Goal: Task Accomplishment & Management: Use online tool/utility

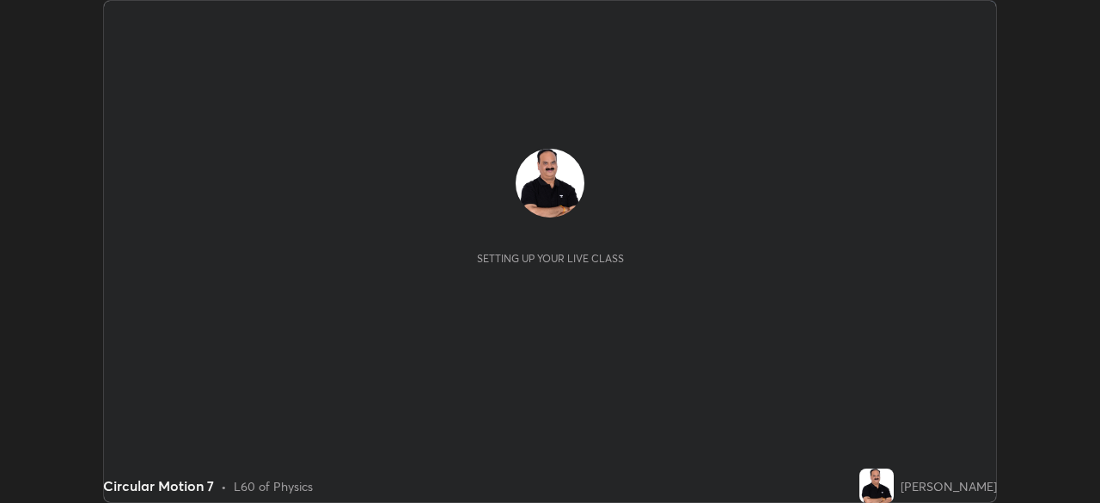
scroll to position [503, 1100]
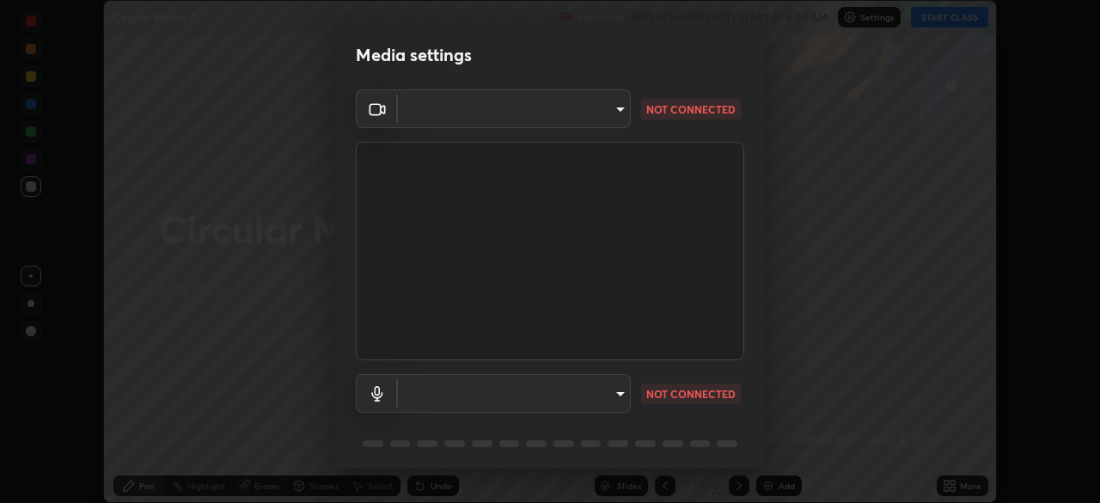
type input "c7661abdb2026871ead36f205add4b28eed2acd2256a3062a57d90756d6a7fda"
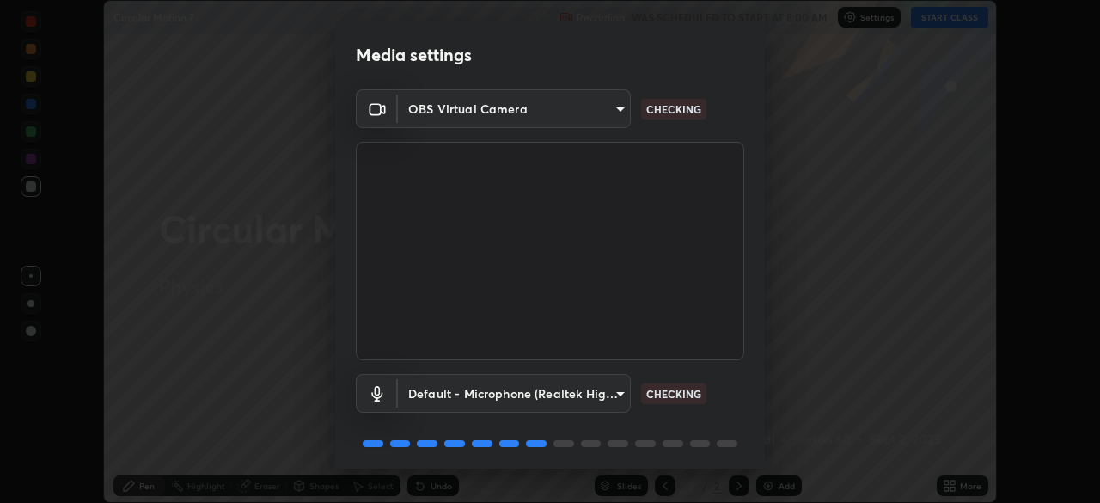
scroll to position [61, 0]
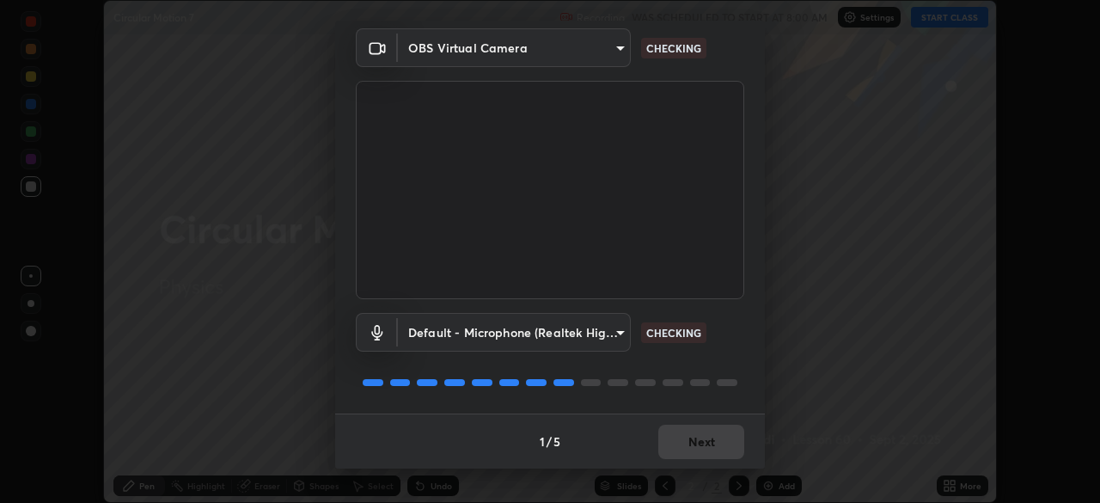
click at [616, 325] on body "Erase all Circular Motion 7 Recording WAS SCHEDULED TO START AT 8:00 AM Setting…" at bounding box center [550, 251] width 1100 height 503
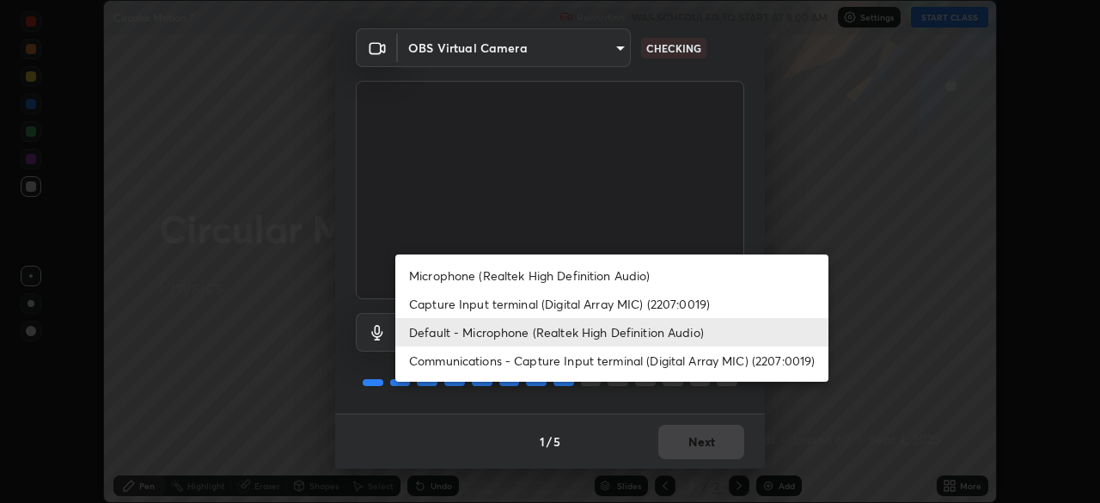
click at [645, 274] on li "Microphone (Realtek High Definition Audio)" at bounding box center [611, 275] width 433 height 28
type input "96fcf24ad01b3a7b421b329ab36215e194257b873513e221a7a03126c554046f"
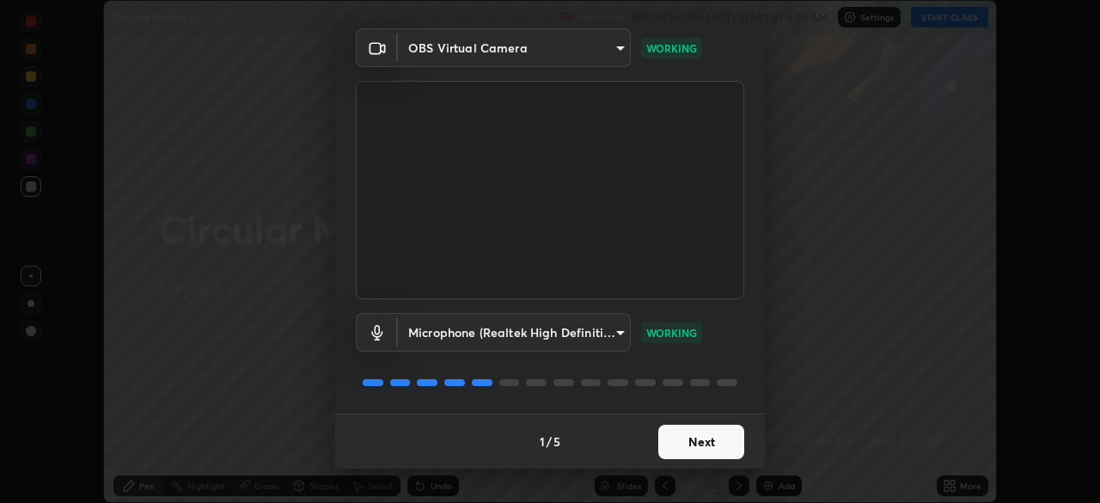
click at [700, 447] on button "Next" at bounding box center [701, 441] width 86 height 34
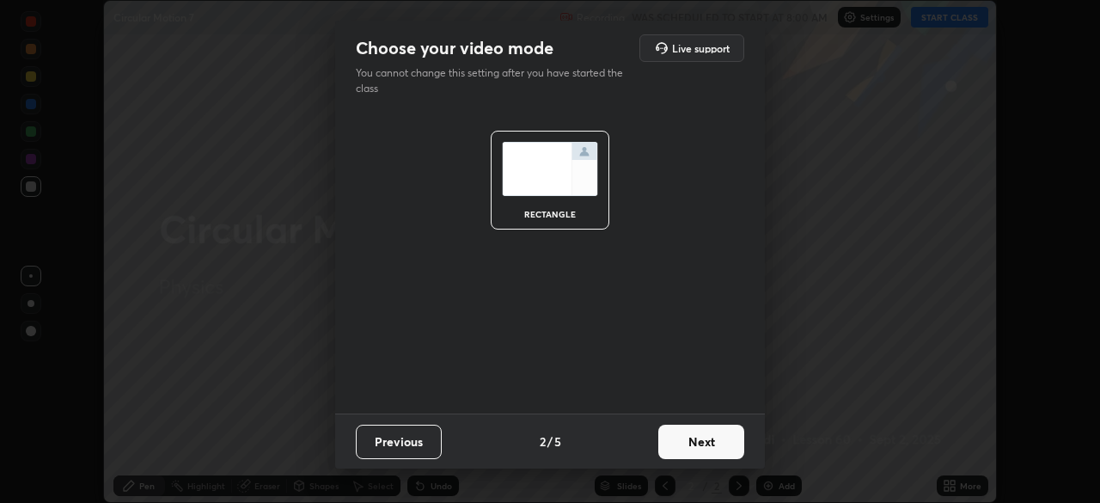
click at [700, 447] on button "Next" at bounding box center [701, 441] width 86 height 34
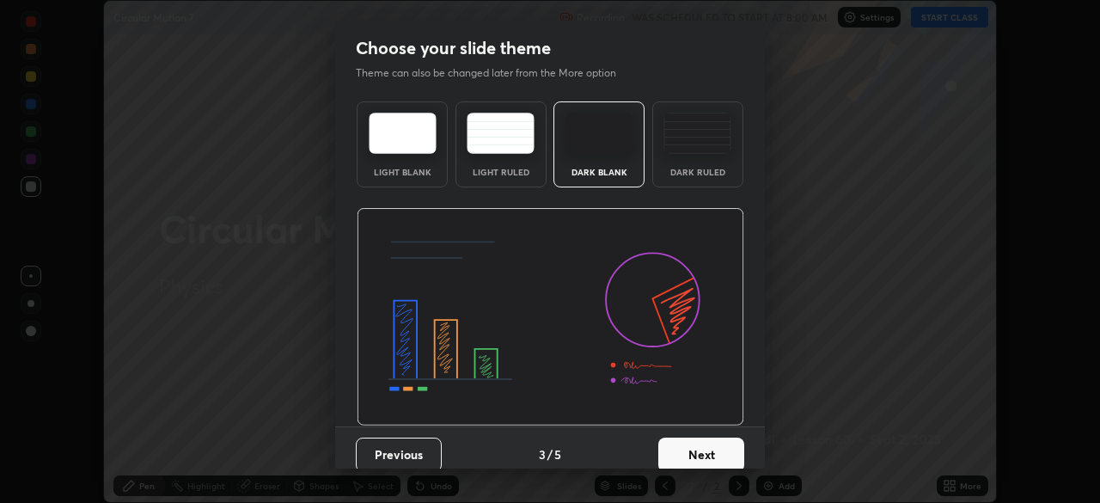
click at [696, 456] on button "Next" at bounding box center [701, 454] width 86 height 34
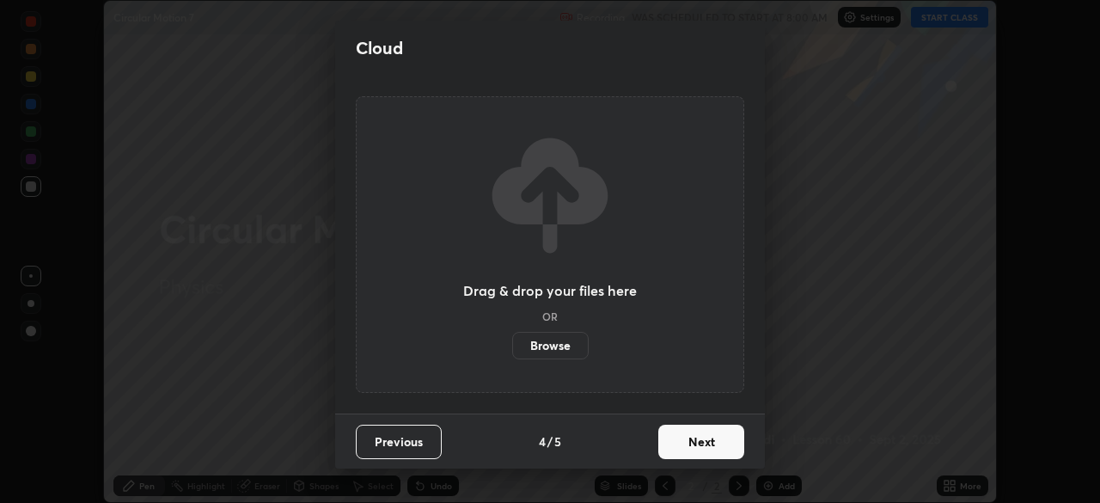
click at [690, 448] on button "Next" at bounding box center [701, 441] width 86 height 34
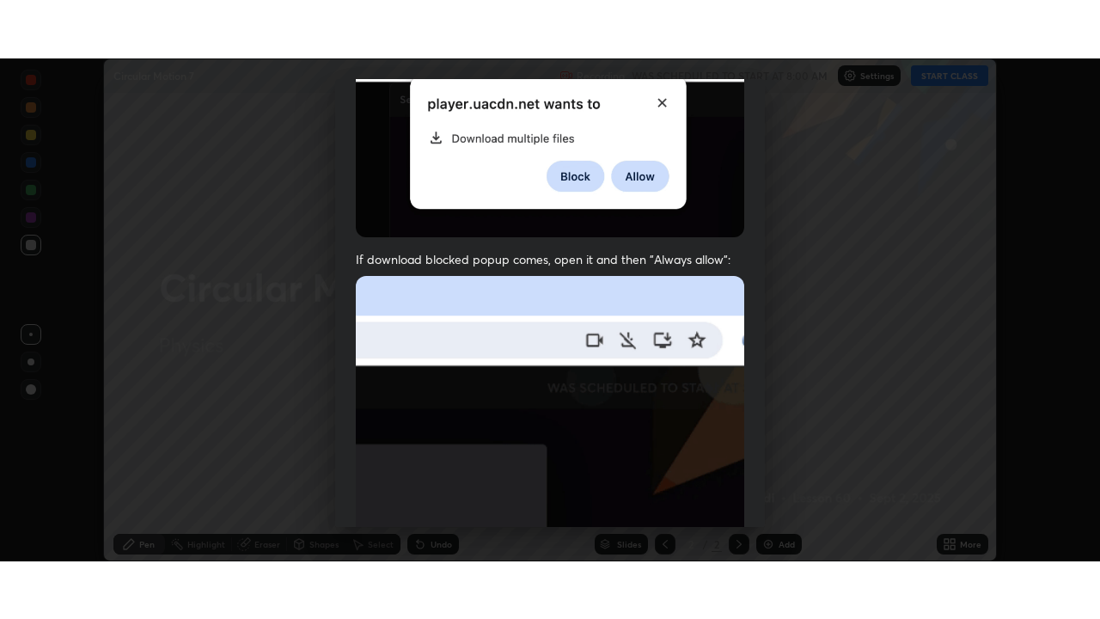
scroll to position [412, 0]
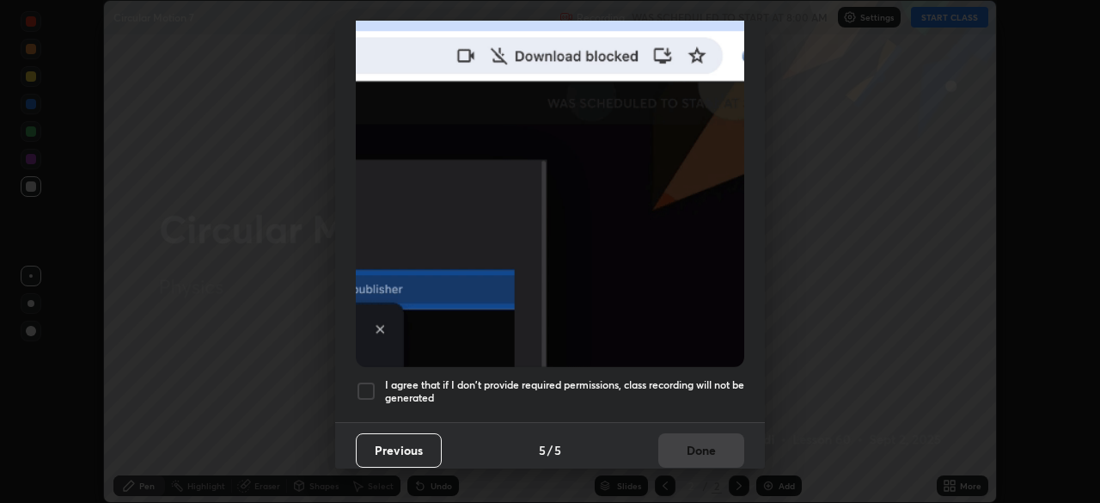
click at [370, 389] on div at bounding box center [366, 391] width 21 height 21
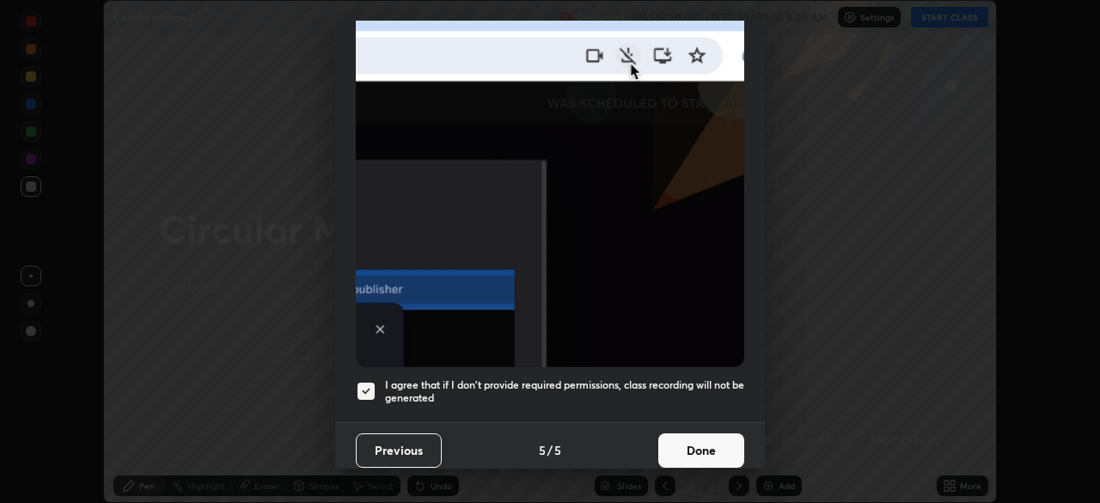
click at [691, 440] on button "Done" at bounding box center [701, 450] width 86 height 34
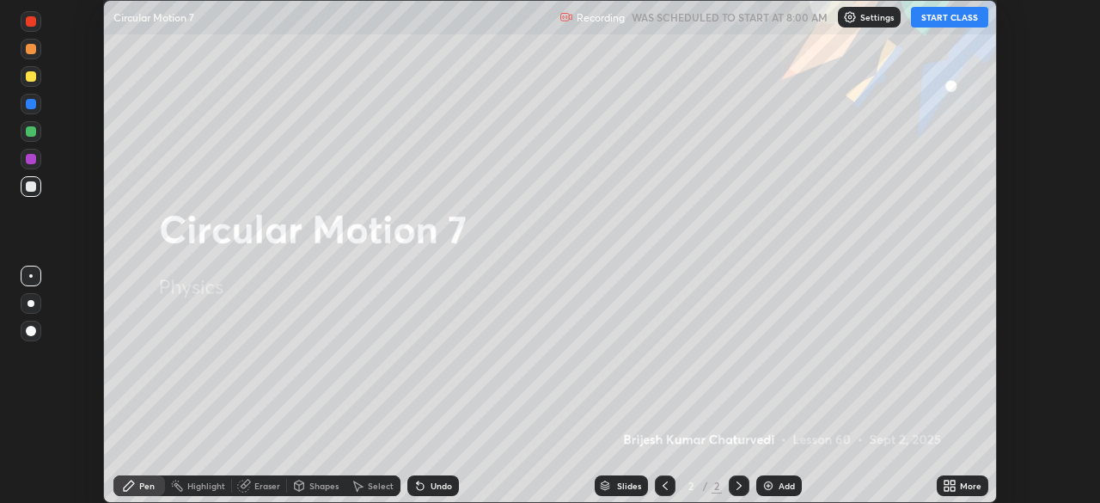
click at [961, 16] on button "START CLASS" at bounding box center [949, 17] width 77 height 21
click at [945, 486] on icon at bounding box center [950, 486] width 14 height 14
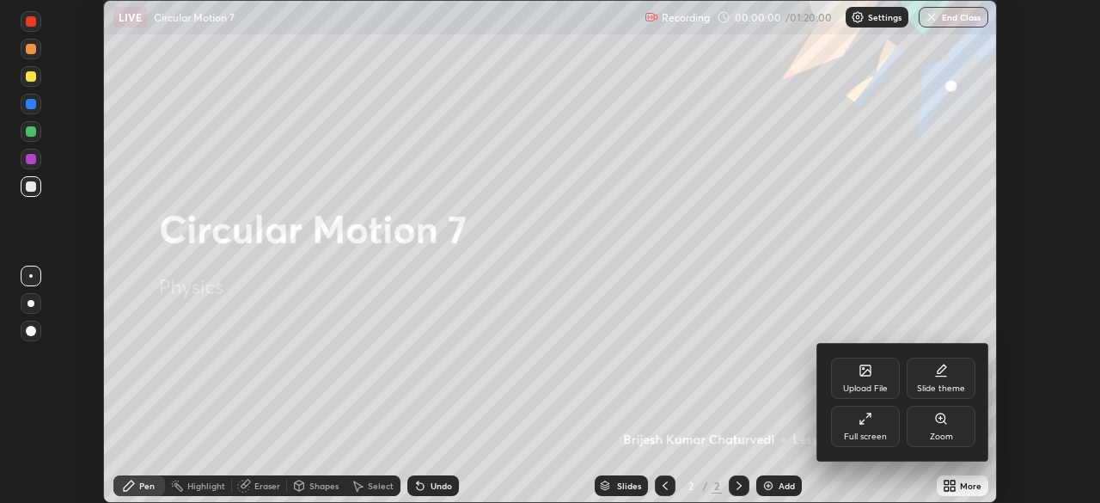
click at [861, 435] on div "Full screen" at bounding box center [865, 436] width 43 height 9
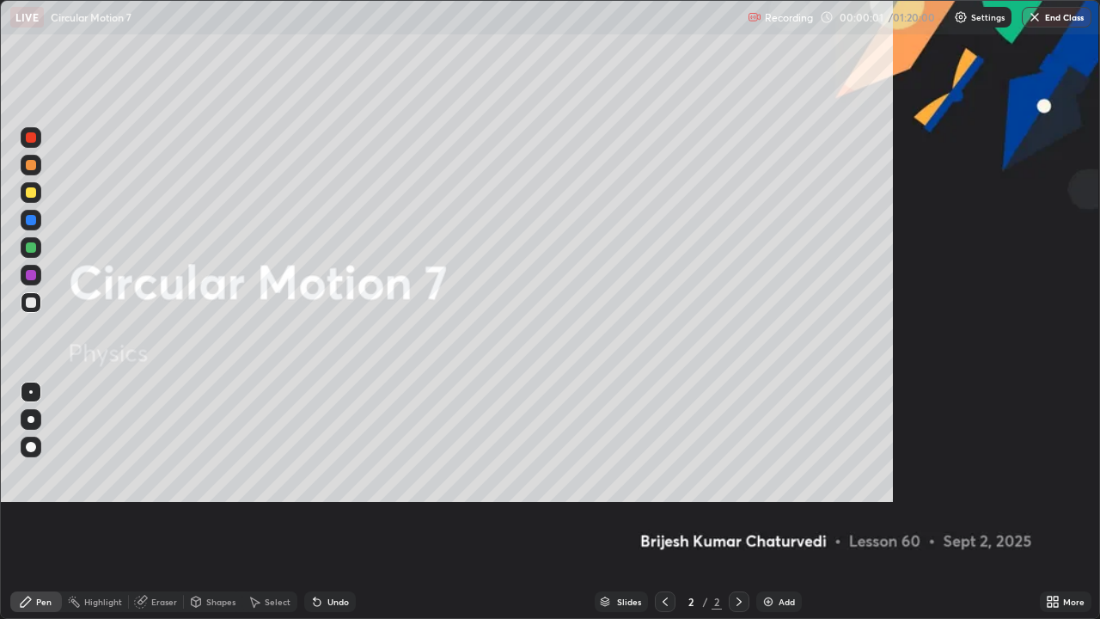
scroll to position [619, 1100]
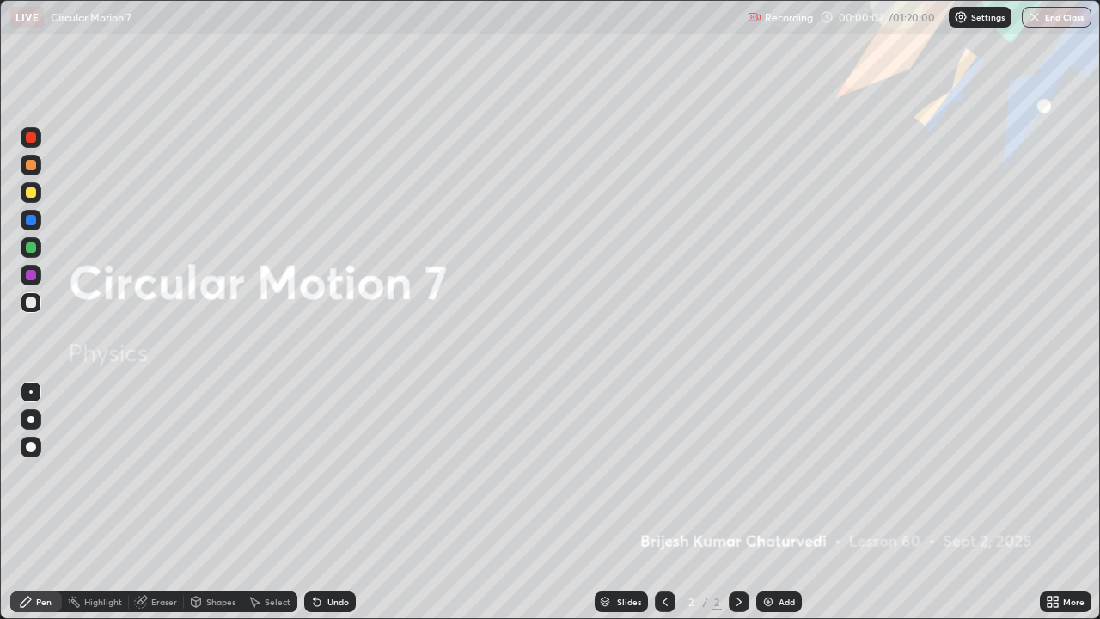
click at [766, 502] on img at bounding box center [768, 602] width 14 height 14
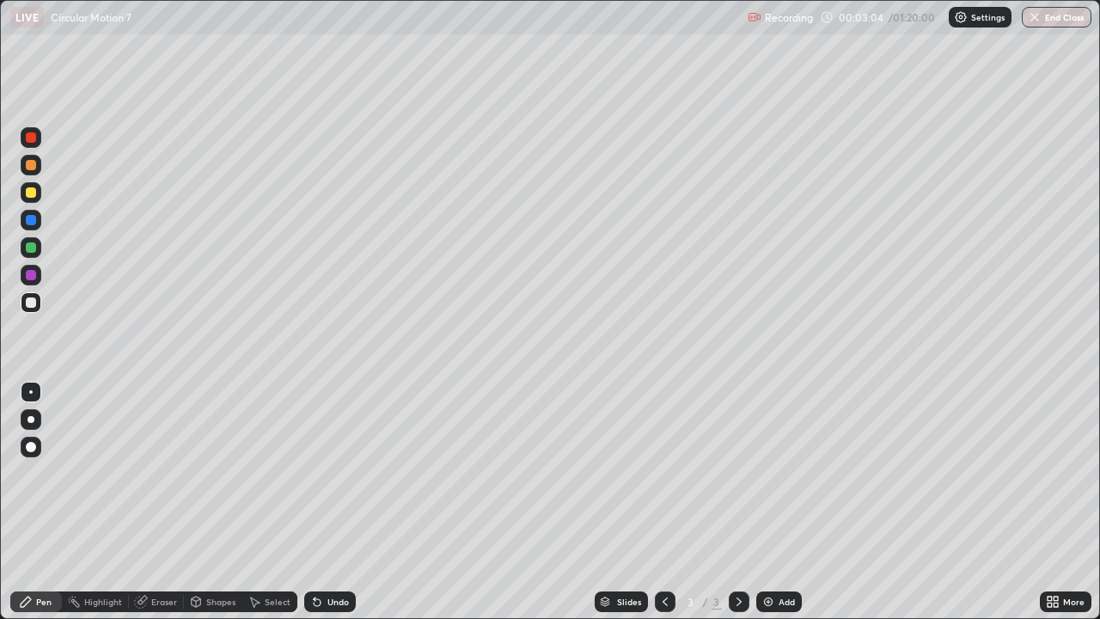
click at [768, 502] on img at bounding box center [768, 602] width 14 height 14
click at [333, 502] on div "Undo" at bounding box center [337, 601] width 21 height 9
click at [31, 166] on div at bounding box center [31, 165] width 10 height 10
click at [761, 502] on img at bounding box center [768, 602] width 14 height 14
click at [33, 195] on div at bounding box center [31, 192] width 10 height 10
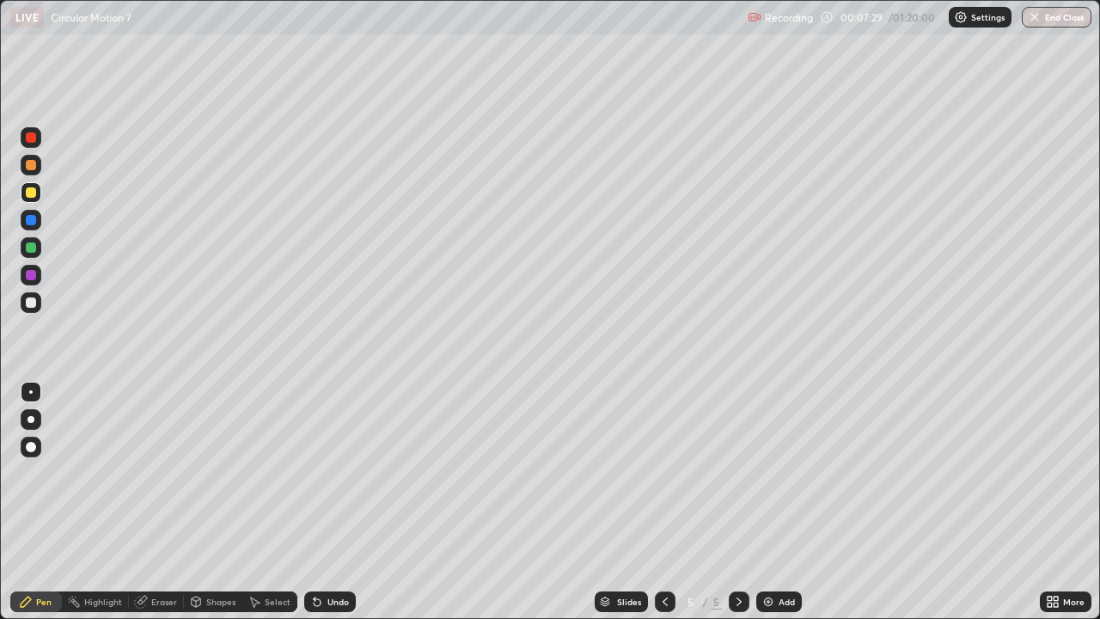
click at [341, 502] on div "Undo" at bounding box center [337, 601] width 21 height 9
click at [32, 168] on div at bounding box center [31, 165] width 10 height 10
click at [34, 141] on div at bounding box center [31, 137] width 10 height 10
click at [29, 221] on div at bounding box center [31, 220] width 10 height 10
click at [32, 250] on div at bounding box center [31, 247] width 10 height 10
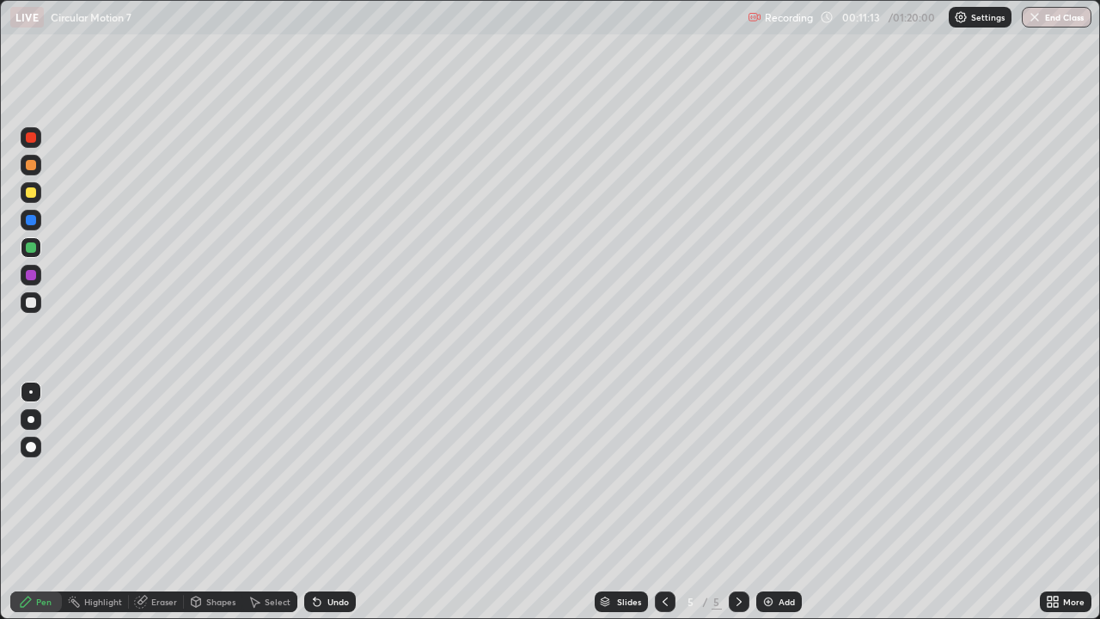
click at [31, 166] on div at bounding box center [31, 165] width 10 height 10
click at [332, 502] on div "Undo" at bounding box center [330, 601] width 52 height 21
click at [763, 502] on img at bounding box center [768, 602] width 14 height 14
click at [34, 163] on div at bounding box center [31, 165] width 10 height 10
click at [327, 502] on div "Undo" at bounding box center [337, 601] width 21 height 9
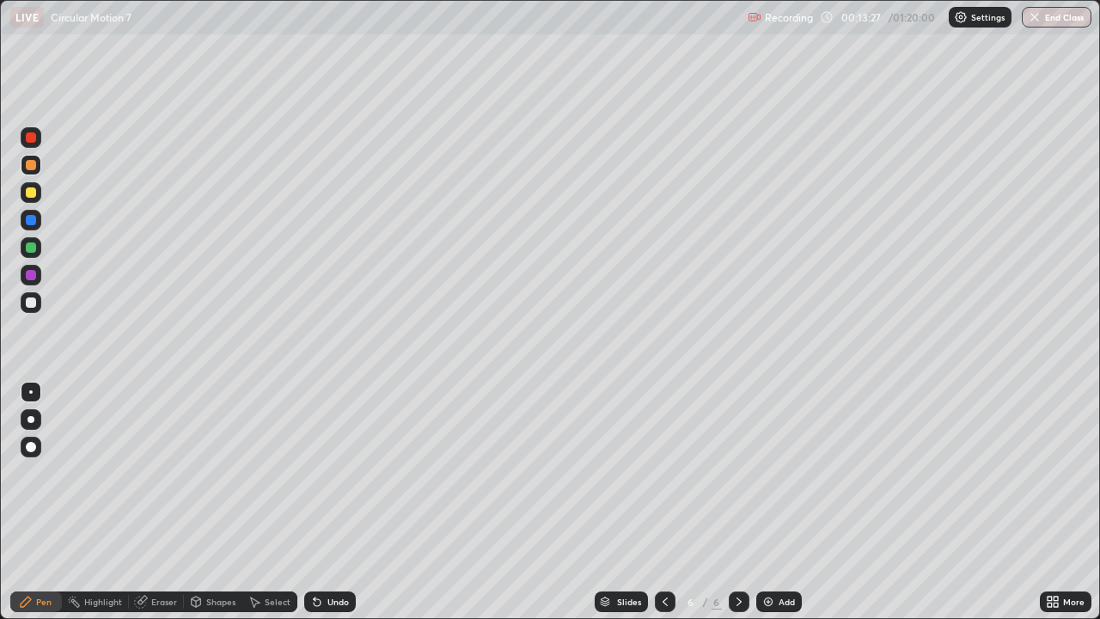
click at [332, 502] on div "Undo" at bounding box center [337, 601] width 21 height 9
click at [333, 502] on div "Undo" at bounding box center [337, 601] width 21 height 9
click at [326, 502] on div "Undo" at bounding box center [330, 601] width 52 height 21
click at [32, 246] on div at bounding box center [31, 247] width 10 height 10
click at [333, 502] on div "Undo" at bounding box center [330, 601] width 52 height 21
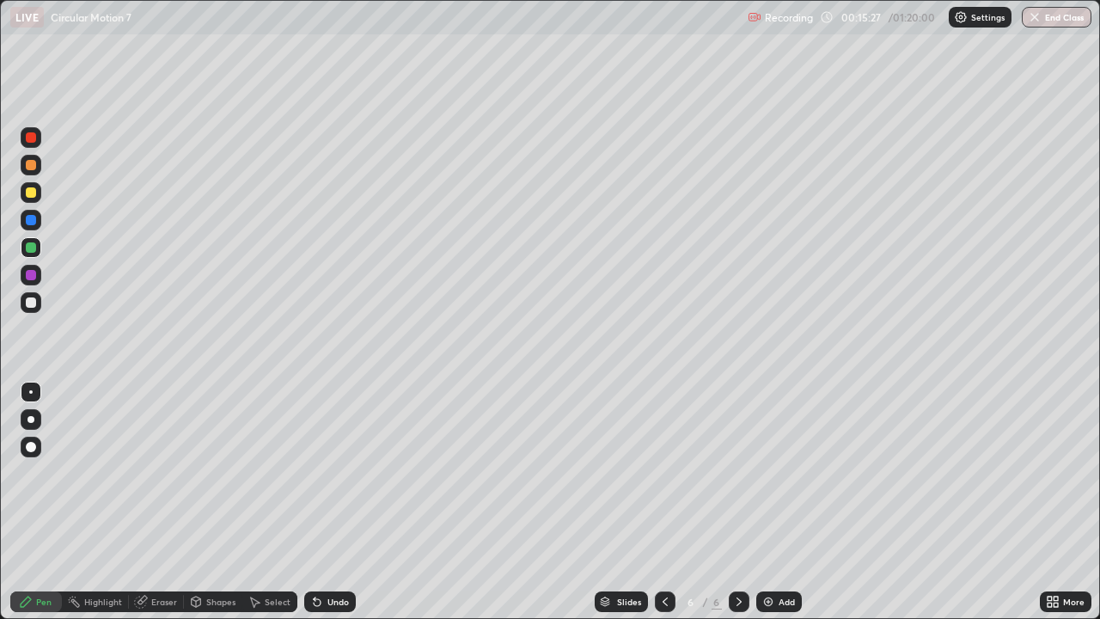
click at [27, 278] on div at bounding box center [31, 275] width 10 height 10
click at [28, 248] on div at bounding box center [31, 247] width 10 height 10
click at [30, 279] on div at bounding box center [31, 275] width 10 height 10
click at [330, 502] on div "Undo" at bounding box center [337, 601] width 21 height 9
click at [327, 502] on div "Undo" at bounding box center [337, 601] width 21 height 9
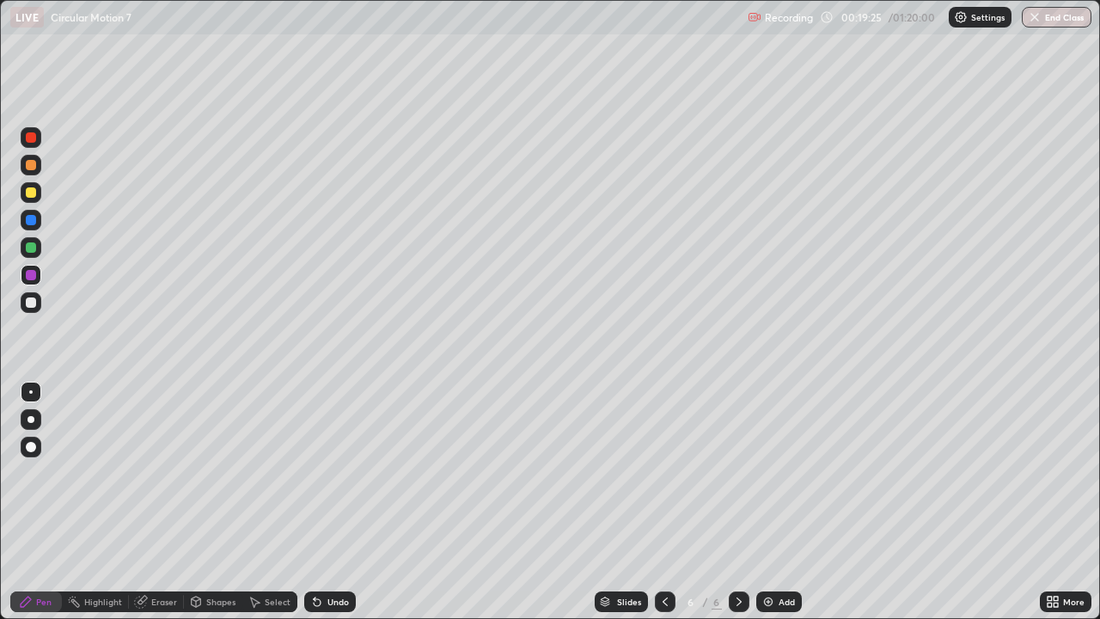
click at [271, 502] on div "Select" at bounding box center [278, 601] width 26 height 9
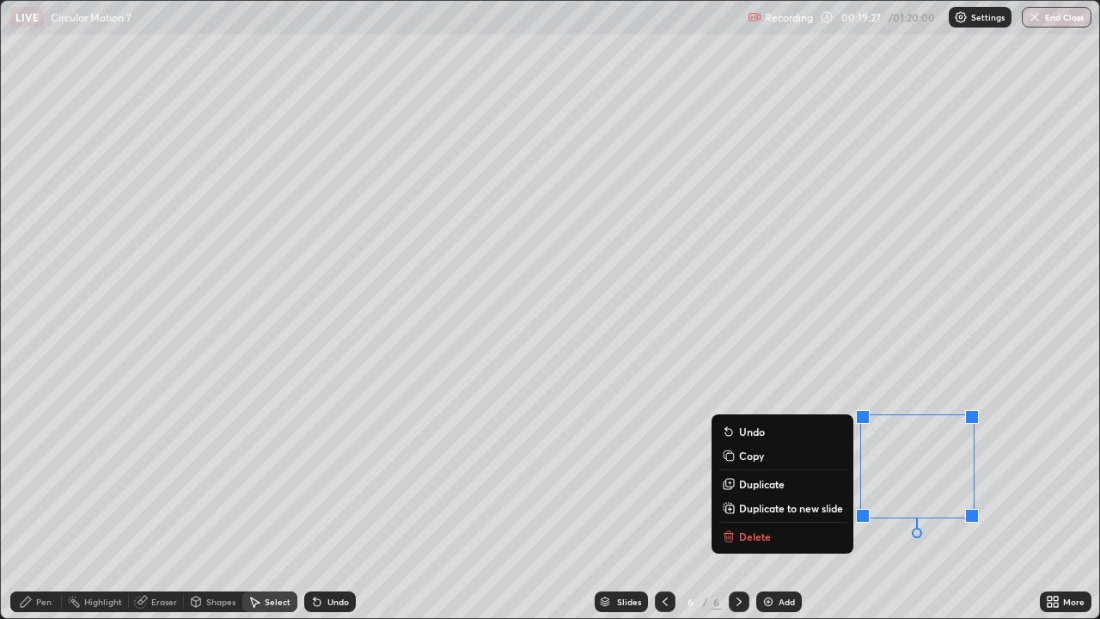
click at [751, 502] on p "Delete" at bounding box center [755, 536] width 32 height 14
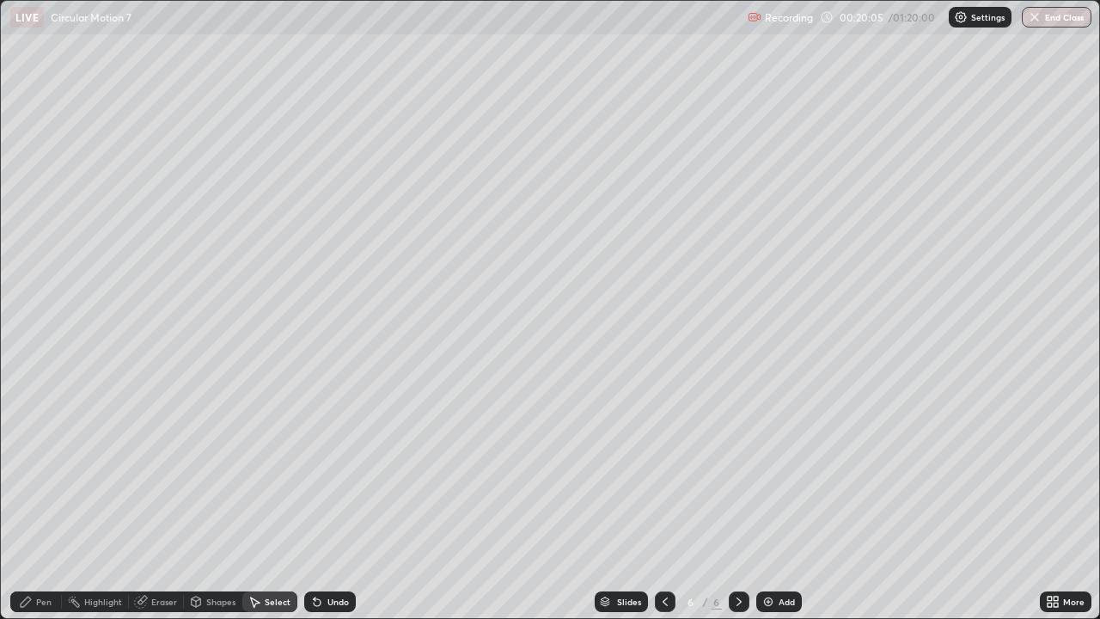
click at [736, 502] on icon at bounding box center [739, 602] width 14 height 14
click at [780, 502] on div "Add" at bounding box center [787, 601] width 16 height 9
click at [32, 502] on icon at bounding box center [26, 602] width 14 height 14
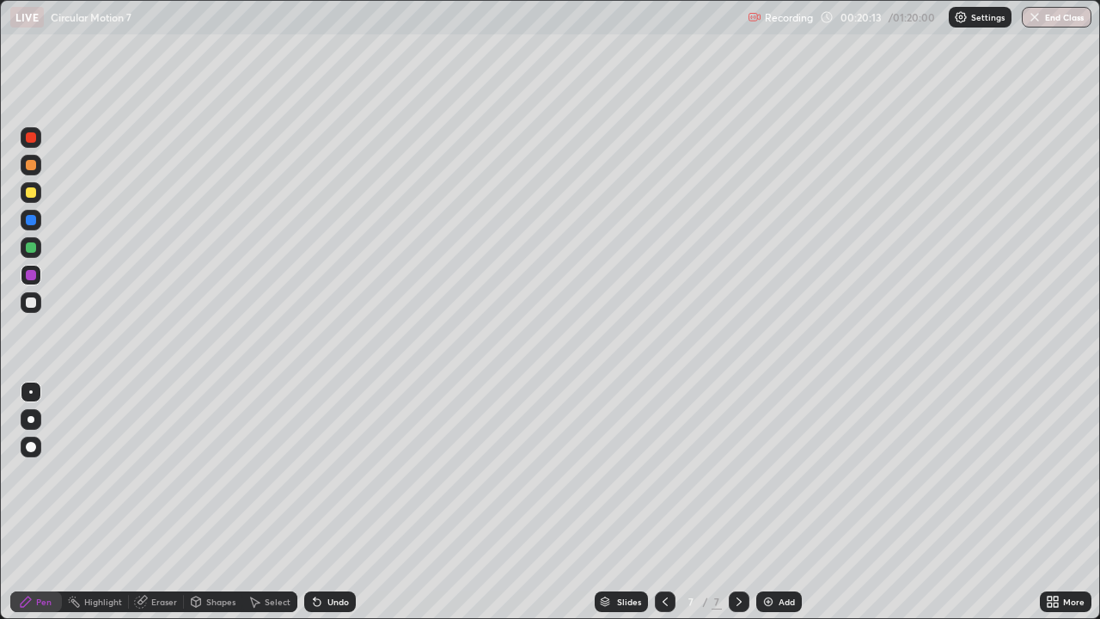
click at [33, 304] on div at bounding box center [31, 302] width 10 height 10
click at [30, 168] on div at bounding box center [31, 165] width 10 height 10
click at [30, 192] on div at bounding box center [31, 192] width 10 height 10
click at [32, 168] on div at bounding box center [31, 165] width 10 height 10
click at [34, 139] on div at bounding box center [31, 137] width 10 height 10
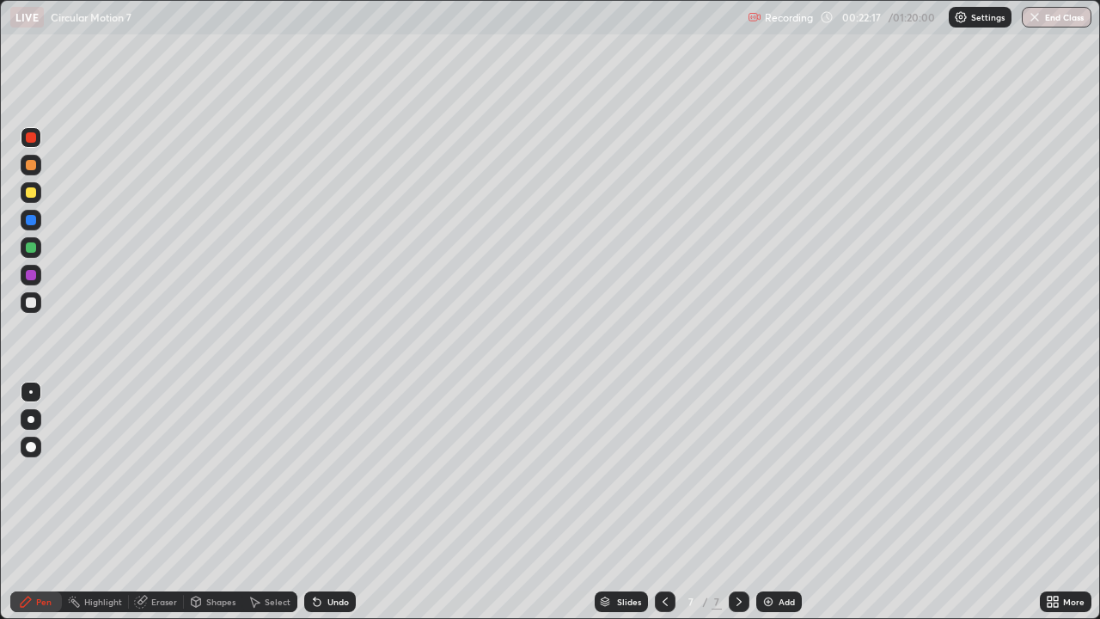
click at [30, 164] on div at bounding box center [31, 165] width 10 height 10
click at [735, 502] on icon at bounding box center [739, 602] width 14 height 14
click at [769, 502] on img at bounding box center [768, 602] width 14 height 14
click at [663, 502] on icon at bounding box center [665, 602] width 14 height 14
click at [737, 502] on icon at bounding box center [739, 602] width 14 height 14
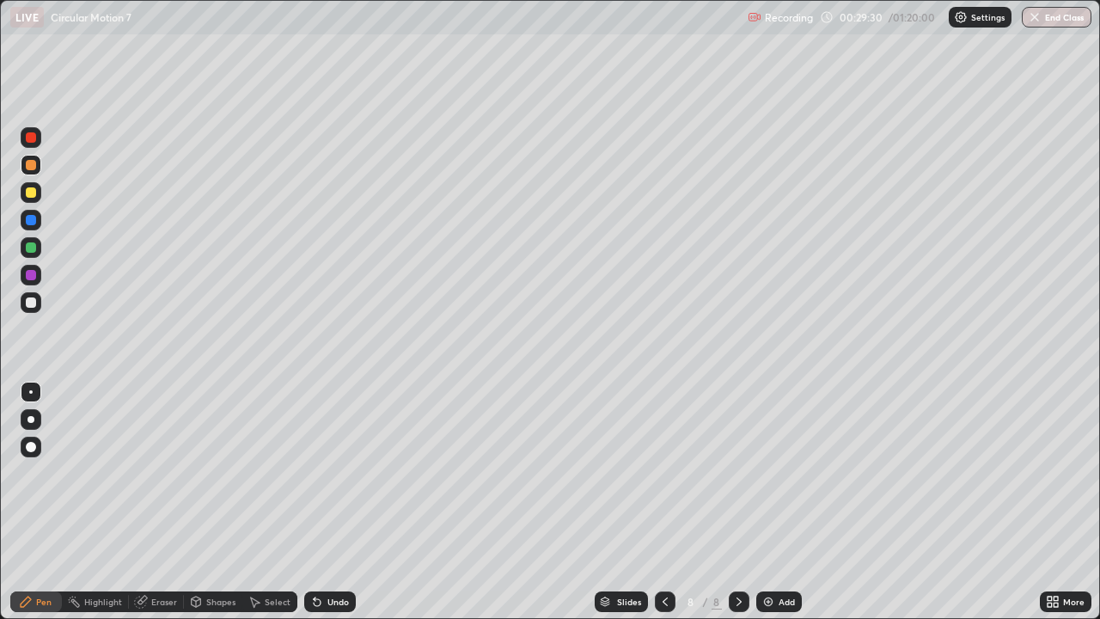
click at [29, 164] on div at bounding box center [31, 165] width 10 height 10
click at [327, 502] on div "Undo" at bounding box center [337, 601] width 21 height 9
click at [28, 303] on div at bounding box center [31, 302] width 10 height 10
click at [764, 502] on img at bounding box center [768, 602] width 14 height 14
click at [35, 172] on div at bounding box center [31, 165] width 21 height 21
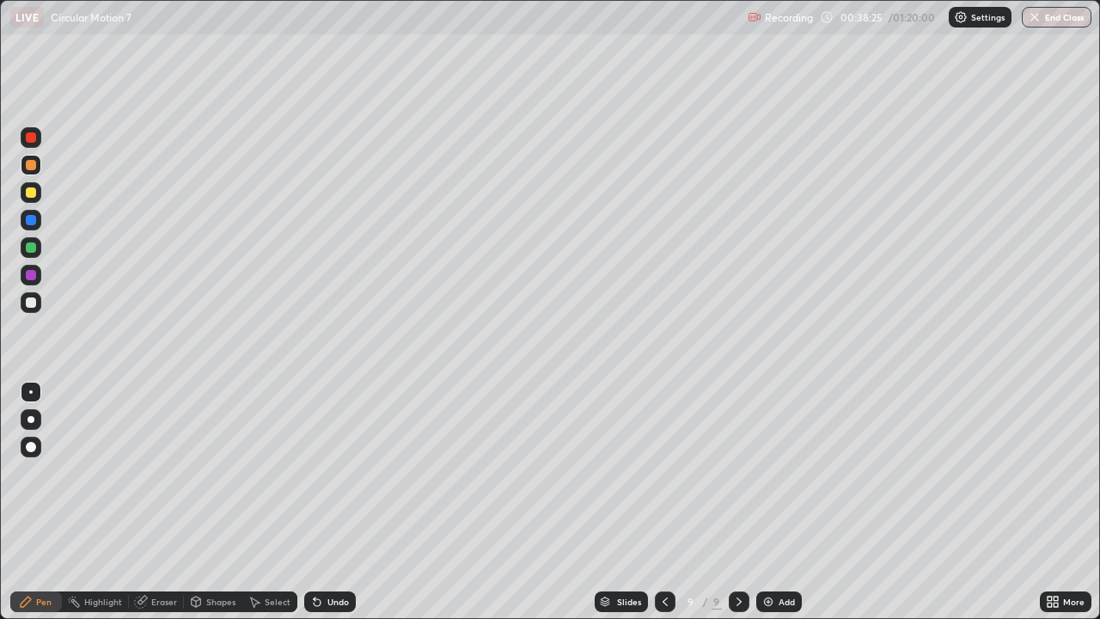
click at [29, 300] on div at bounding box center [31, 302] width 10 height 10
click at [331, 502] on div "Undo" at bounding box center [337, 601] width 21 height 9
click at [329, 502] on div "Undo" at bounding box center [337, 601] width 21 height 9
click at [32, 247] on div at bounding box center [31, 247] width 10 height 10
click at [328, 502] on div "Undo" at bounding box center [337, 601] width 21 height 9
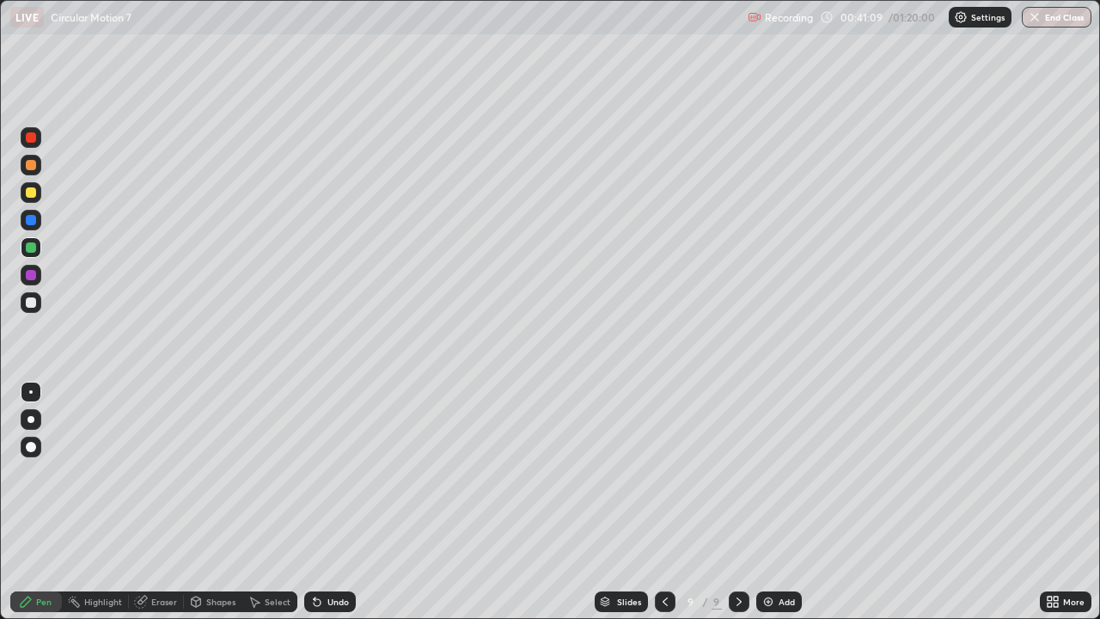
click at [331, 502] on div "Undo" at bounding box center [337, 601] width 21 height 9
click at [661, 502] on icon at bounding box center [665, 602] width 14 height 14
click at [737, 502] on icon at bounding box center [739, 602] width 14 height 14
click at [769, 502] on img at bounding box center [768, 602] width 14 height 14
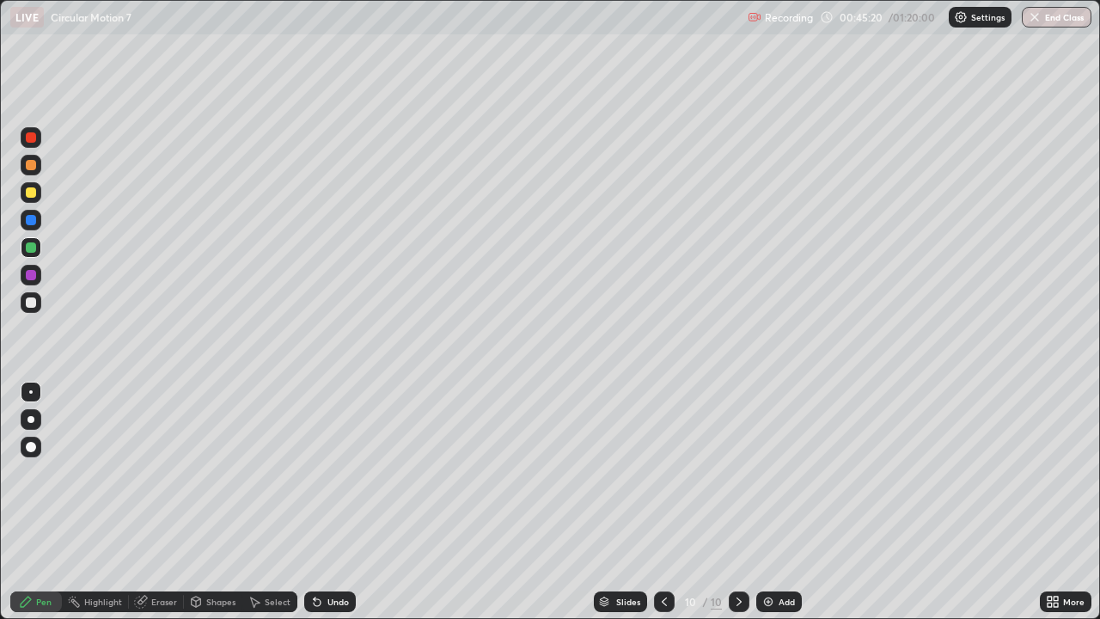
click at [324, 502] on div "Undo" at bounding box center [330, 601] width 52 height 21
click at [327, 502] on div "Undo" at bounding box center [330, 601] width 52 height 21
click at [336, 502] on div "Undo" at bounding box center [330, 601] width 52 height 21
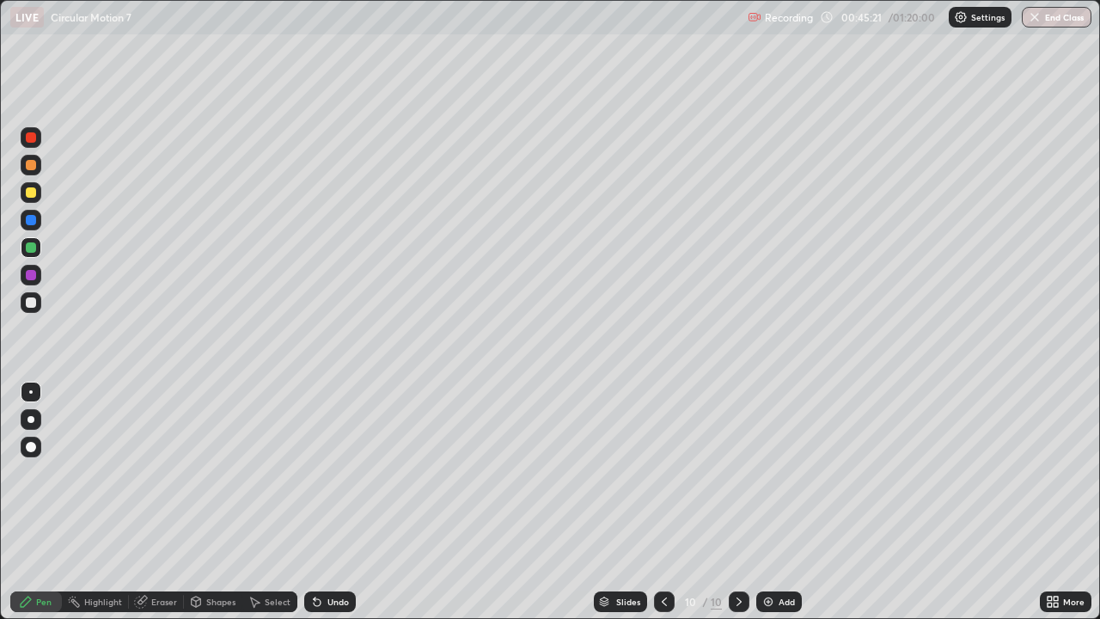
click at [336, 502] on div "Undo" at bounding box center [330, 601] width 52 height 21
click at [339, 502] on div "Undo" at bounding box center [330, 601] width 52 height 21
click at [338, 502] on div "Undo" at bounding box center [330, 601] width 52 height 21
click at [33, 193] on div at bounding box center [31, 192] width 10 height 10
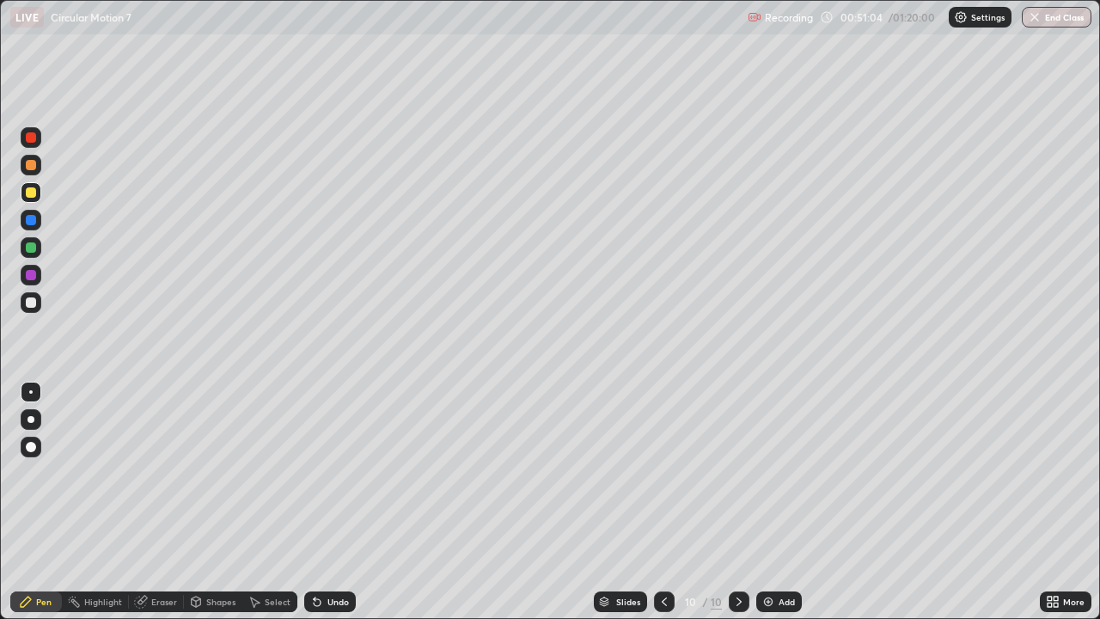
click at [735, 502] on icon at bounding box center [739, 602] width 14 height 14
click at [769, 502] on img at bounding box center [768, 602] width 14 height 14
click at [663, 502] on icon at bounding box center [665, 602] width 14 height 14
click at [738, 502] on icon at bounding box center [739, 602] width 14 height 14
click at [327, 502] on div "Undo" at bounding box center [337, 601] width 21 height 9
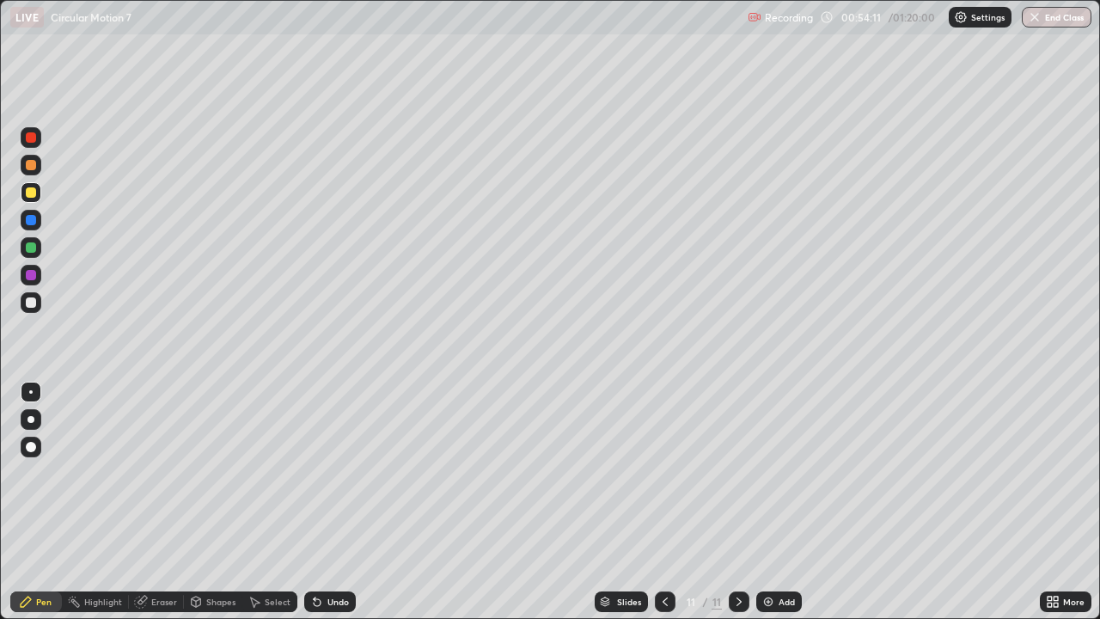
click at [327, 502] on div "Undo" at bounding box center [337, 601] width 21 height 9
click at [770, 502] on img at bounding box center [768, 602] width 14 height 14
click at [30, 168] on div at bounding box center [31, 165] width 10 height 10
click at [329, 502] on div "Undo" at bounding box center [337, 601] width 21 height 9
click at [333, 502] on div "Undo" at bounding box center [337, 601] width 21 height 9
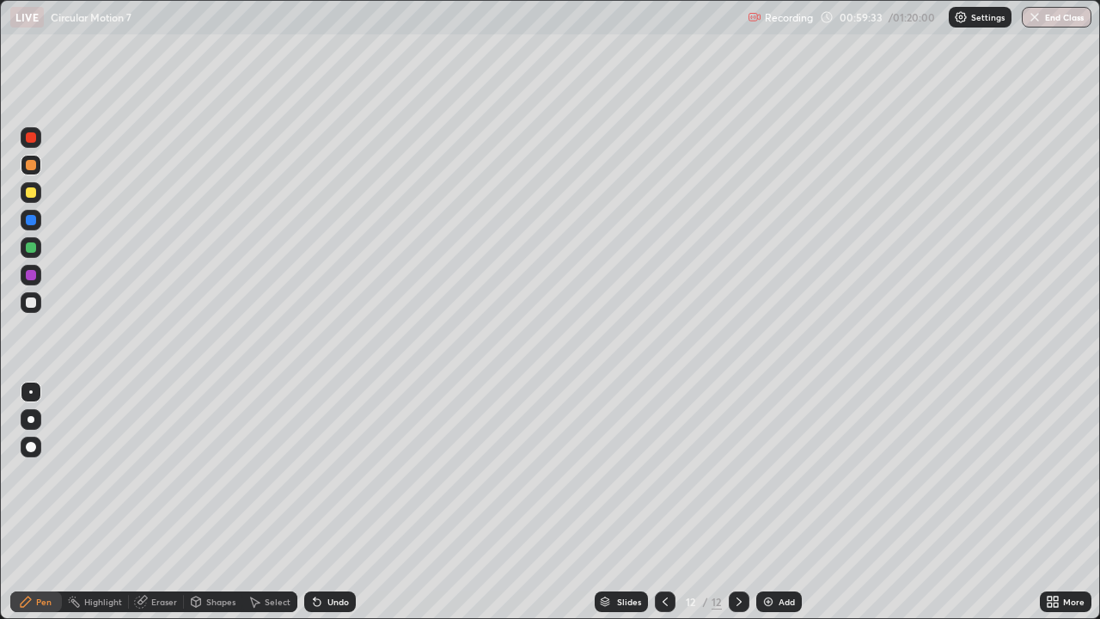
click at [327, 502] on div "Undo" at bounding box center [330, 601] width 52 height 21
click at [332, 502] on div "Undo" at bounding box center [337, 601] width 21 height 9
click at [334, 502] on div "Undo" at bounding box center [337, 601] width 21 height 9
click at [337, 502] on div "Undo" at bounding box center [337, 601] width 21 height 9
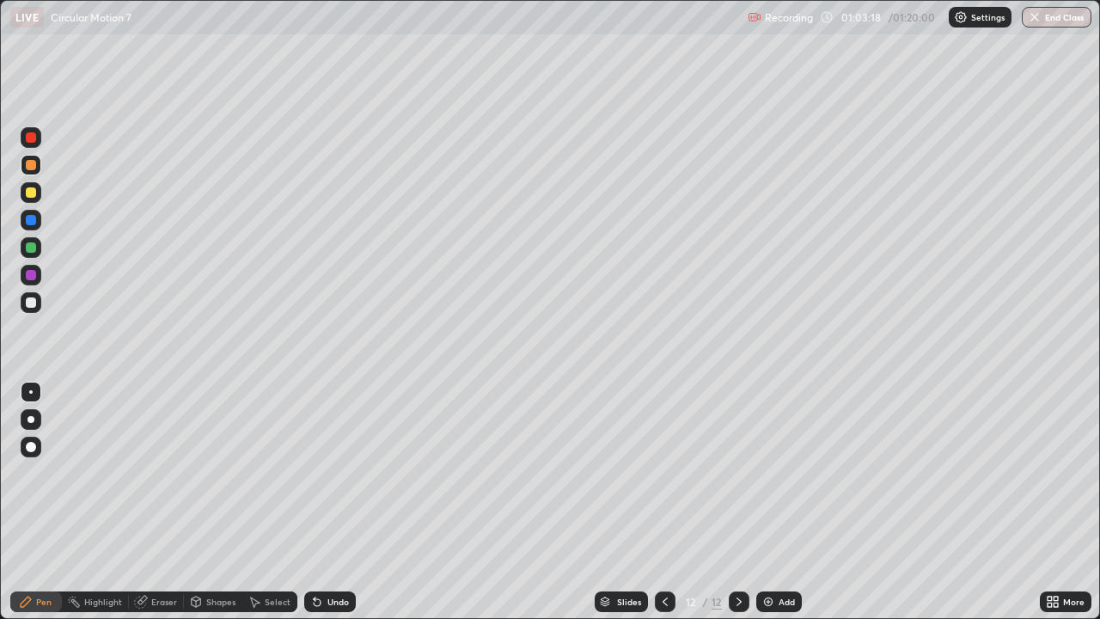
click at [34, 304] on div at bounding box center [31, 302] width 10 height 10
click at [768, 502] on img at bounding box center [768, 602] width 14 height 14
click at [321, 502] on div "Undo" at bounding box center [330, 601] width 52 height 21
click at [765, 502] on img at bounding box center [768, 602] width 14 height 14
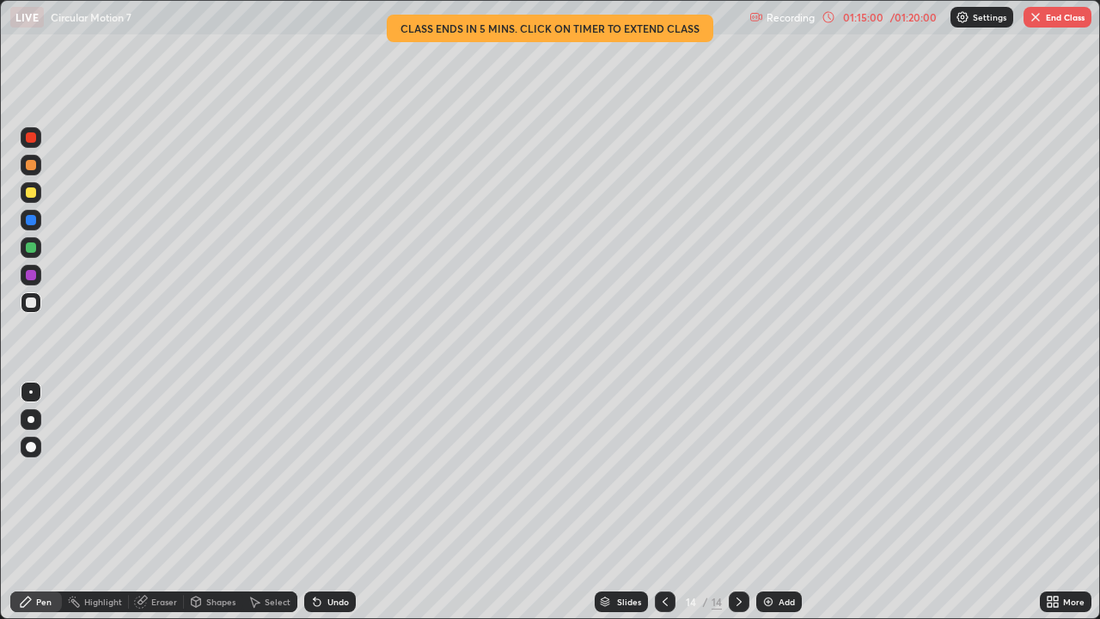
click at [28, 196] on div at bounding box center [31, 192] width 10 height 10
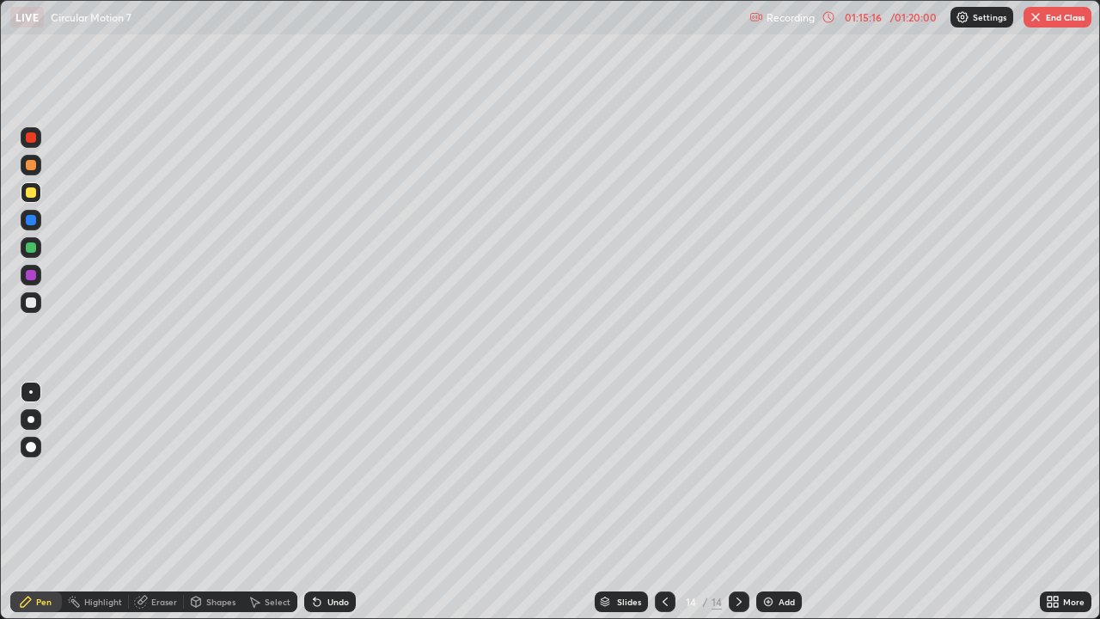
click at [34, 302] on div at bounding box center [31, 302] width 10 height 10
click at [333, 502] on div "Undo" at bounding box center [337, 601] width 21 height 9
click at [320, 502] on icon at bounding box center [317, 602] width 14 height 14
click at [314, 502] on icon at bounding box center [315, 598] width 2 height 2
click at [33, 162] on div at bounding box center [31, 165] width 10 height 10
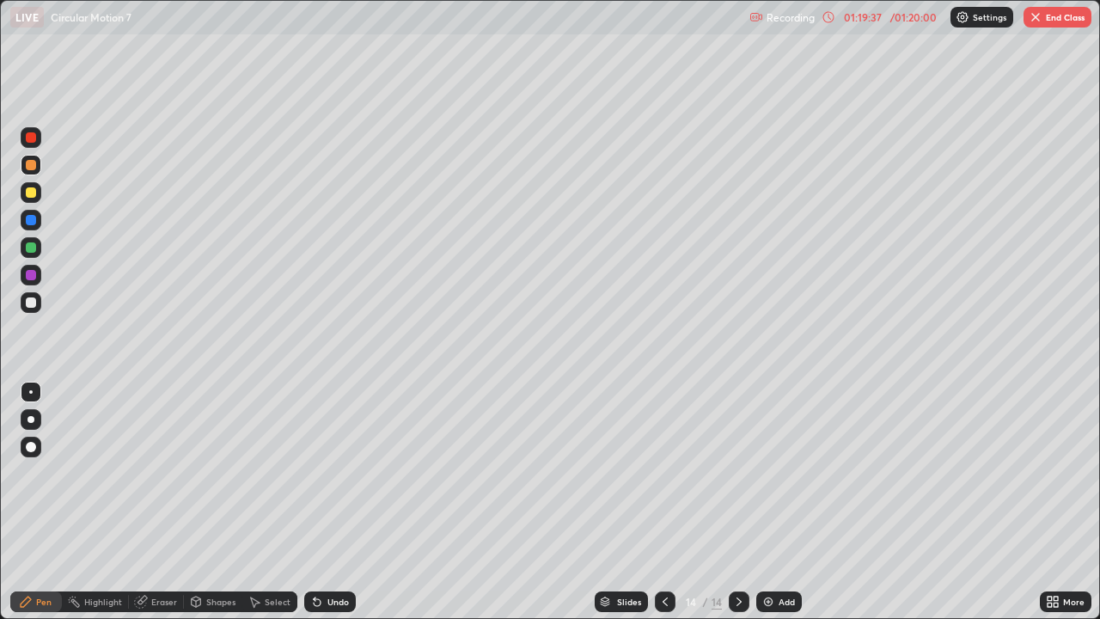
click at [737, 502] on icon at bounding box center [739, 602] width 14 height 14
click at [767, 502] on img at bounding box center [768, 602] width 14 height 14
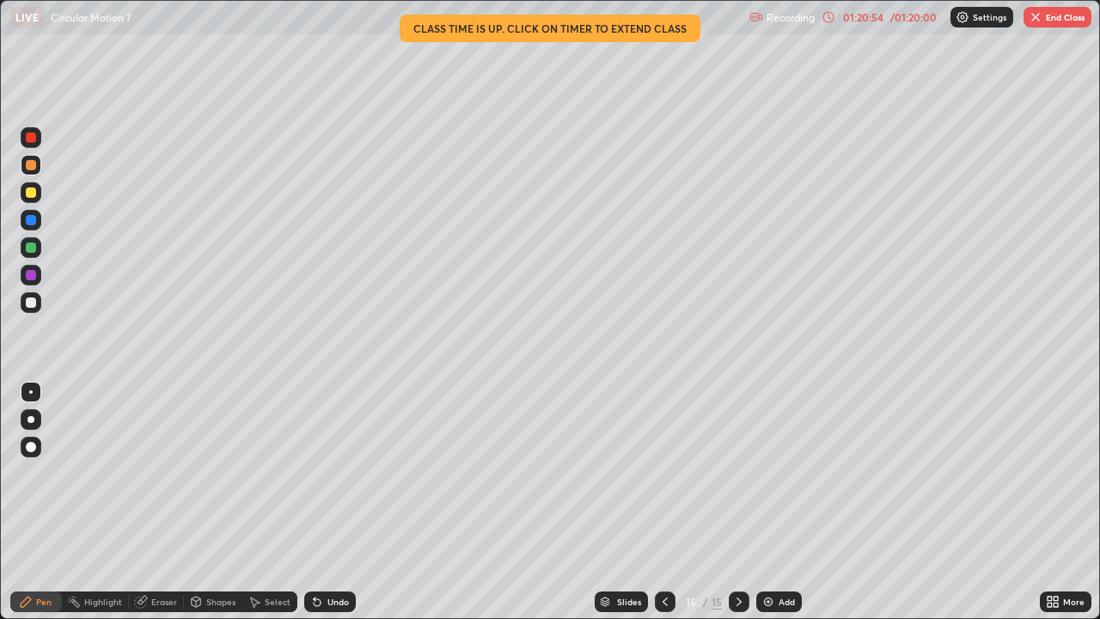
click at [661, 502] on icon at bounding box center [665, 602] width 14 height 14
click at [736, 502] on icon at bounding box center [739, 602] width 14 height 14
click at [663, 502] on icon at bounding box center [665, 602] width 14 height 14
click at [663, 502] on div at bounding box center [665, 601] width 21 height 21
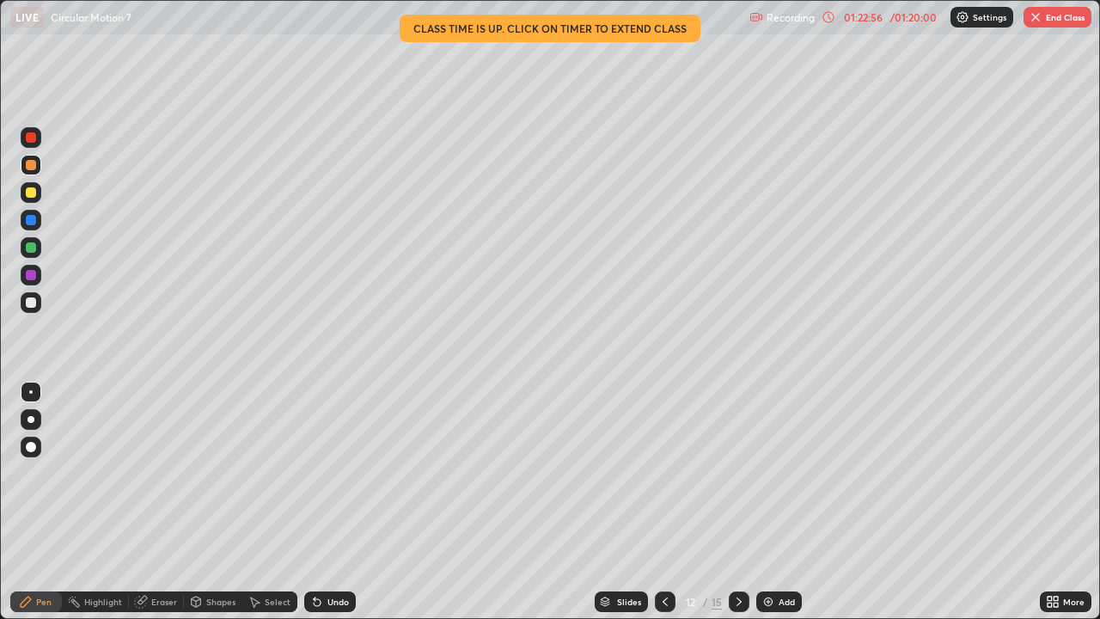
click at [664, 502] on icon at bounding box center [665, 602] width 14 height 14
click at [663, 502] on icon at bounding box center [665, 602] width 14 height 14
click at [667, 502] on icon at bounding box center [665, 602] width 14 height 14
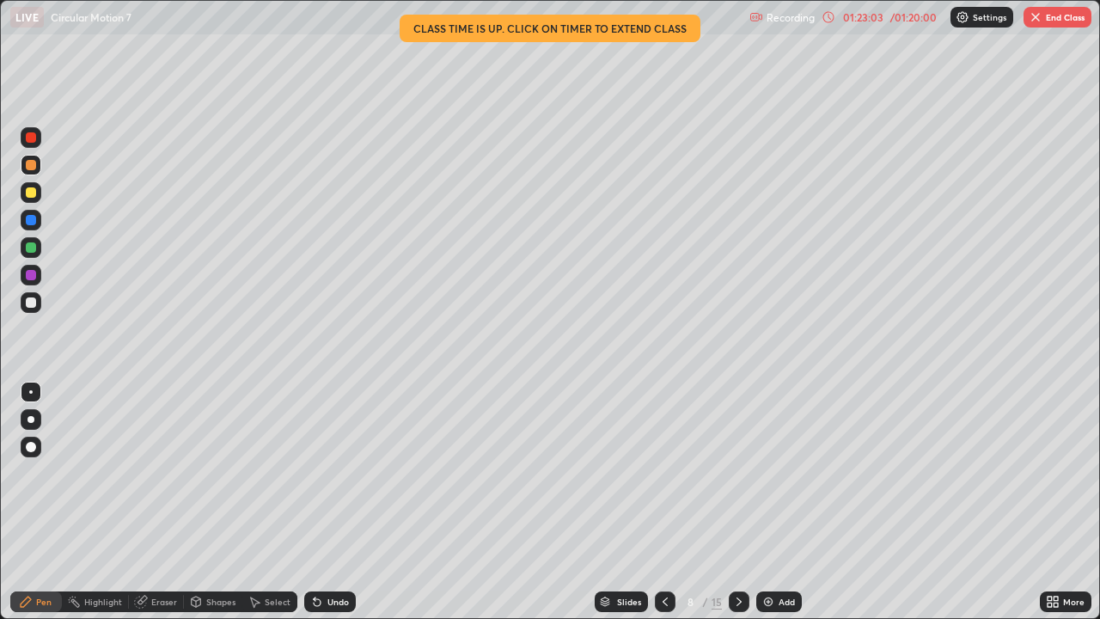
click at [663, 502] on icon at bounding box center [665, 602] width 14 height 14
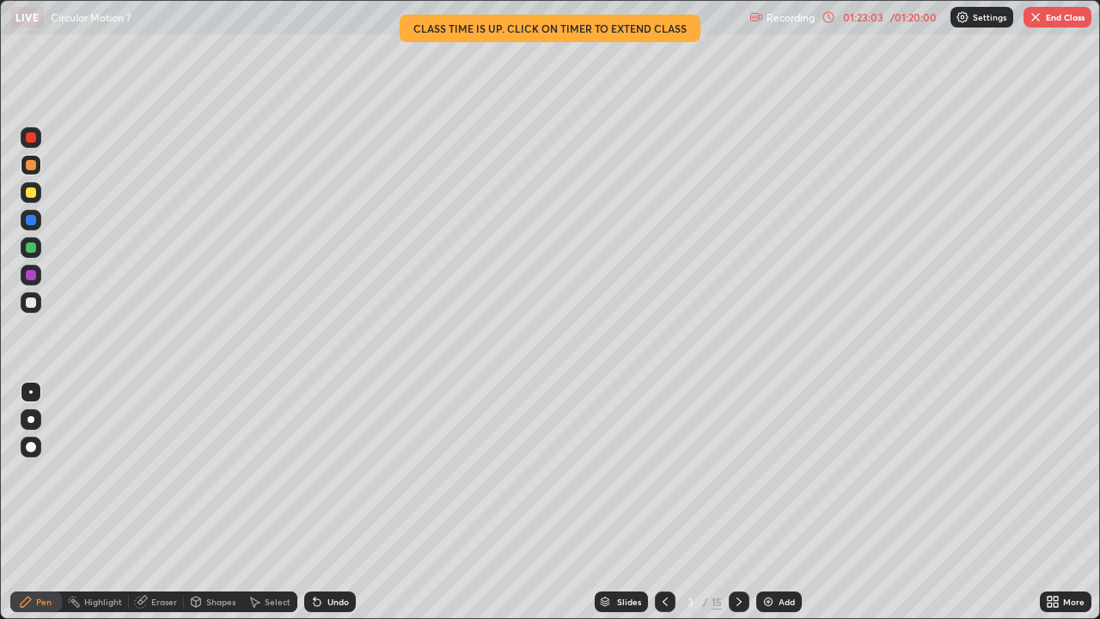
click at [663, 502] on icon at bounding box center [665, 602] width 14 height 14
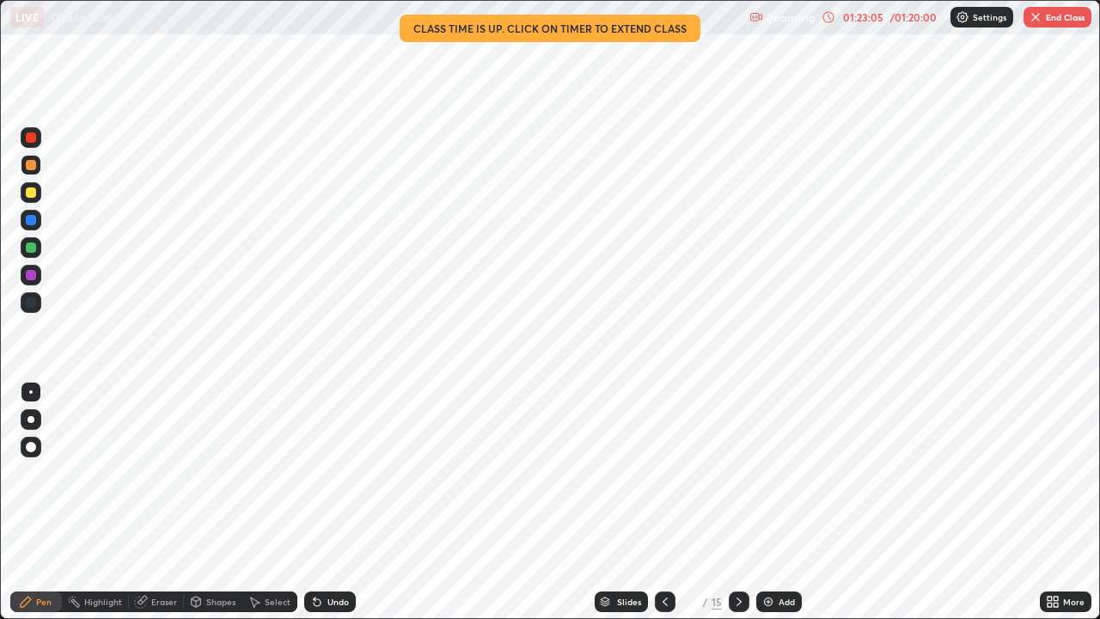
click at [737, 502] on icon at bounding box center [739, 602] width 14 height 14
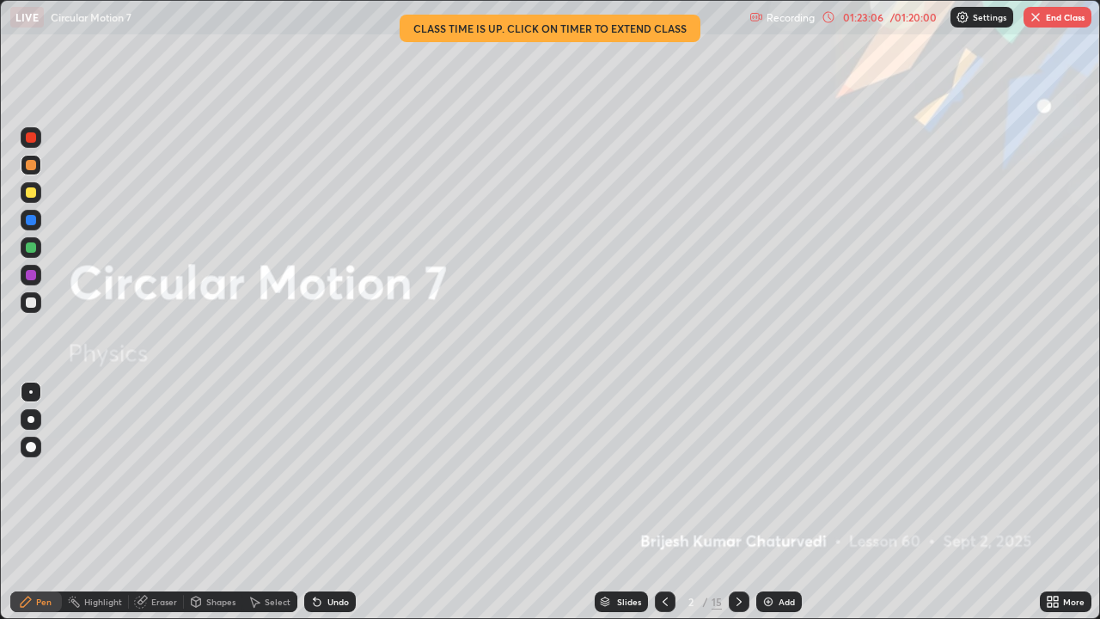
click at [737, 502] on icon at bounding box center [739, 602] width 14 height 14
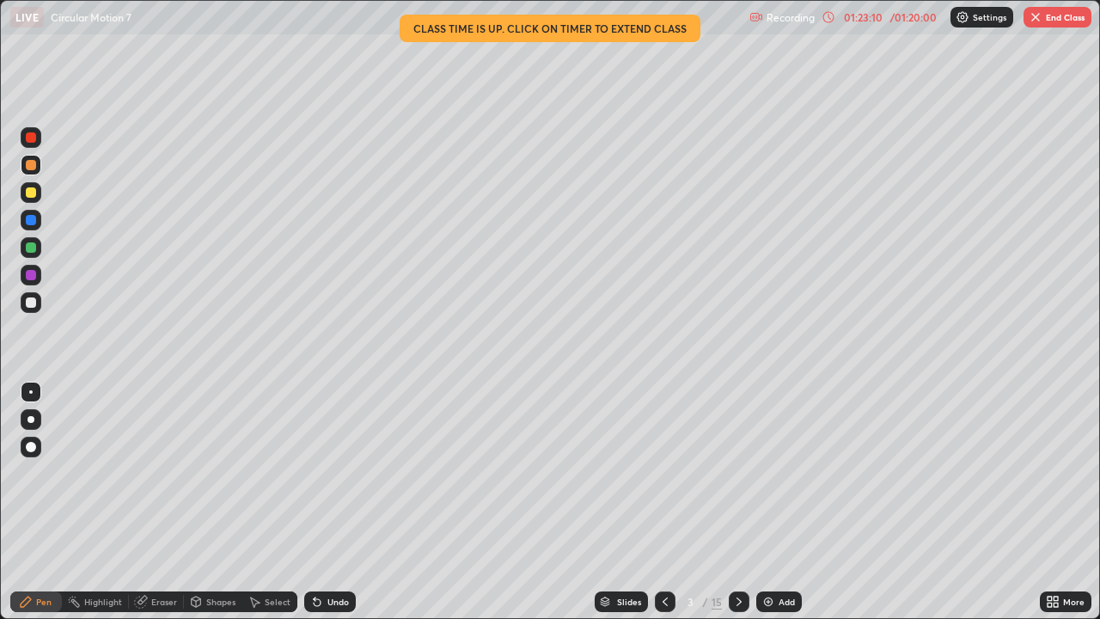
click at [738, 502] on icon at bounding box center [739, 602] width 14 height 14
click at [737, 502] on icon at bounding box center [739, 602] width 14 height 14
click at [665, 502] on icon at bounding box center [665, 602] width 14 height 14
click at [738, 502] on icon at bounding box center [739, 602] width 14 height 14
click at [736, 502] on icon at bounding box center [738, 601] width 5 height 9
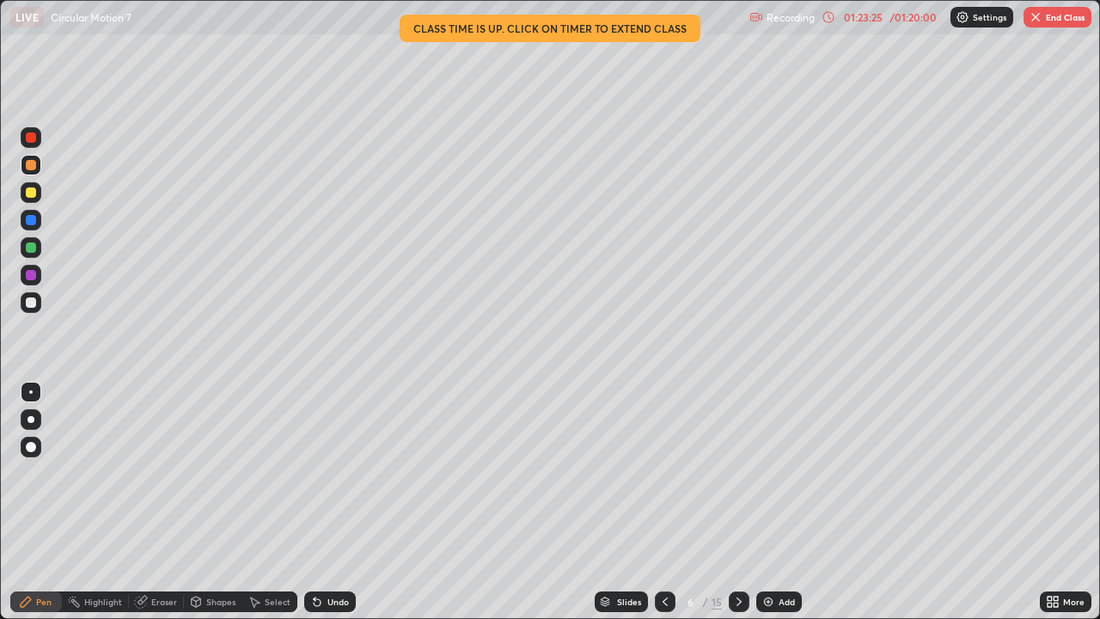
click at [737, 502] on icon at bounding box center [739, 602] width 14 height 14
click at [736, 502] on icon at bounding box center [738, 601] width 5 height 9
click at [734, 502] on div at bounding box center [739, 601] width 21 height 21
click at [737, 502] on icon at bounding box center [738, 601] width 5 height 9
click at [741, 502] on icon at bounding box center [739, 602] width 14 height 14
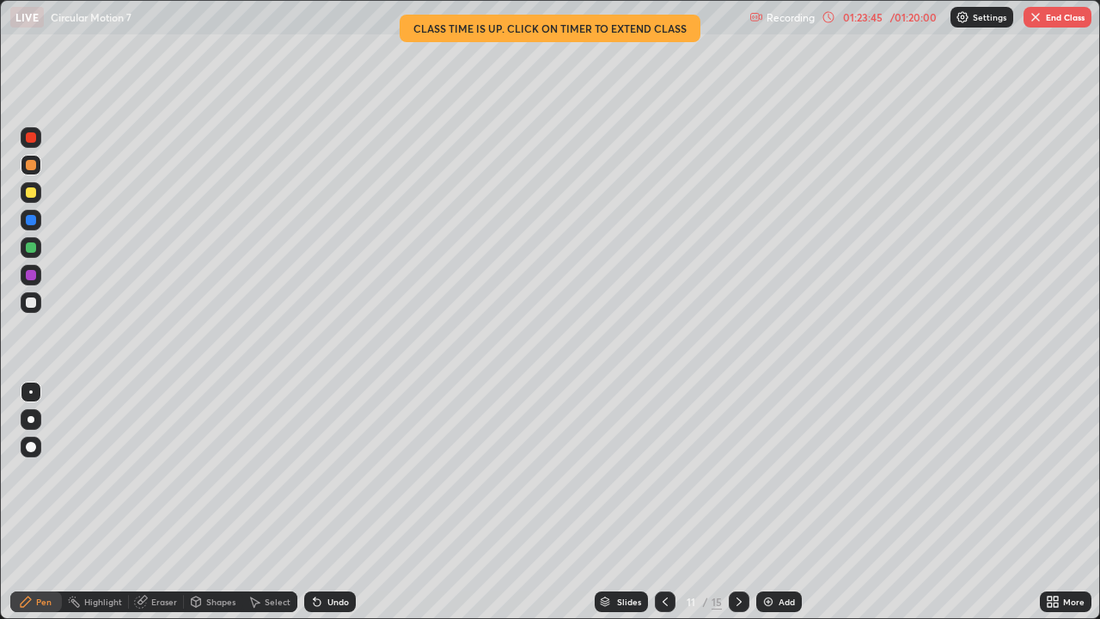
click at [757, 502] on div "Add" at bounding box center [779, 601] width 46 height 21
click at [663, 502] on icon at bounding box center [665, 602] width 14 height 14
click at [737, 502] on icon at bounding box center [739, 602] width 14 height 14
click at [736, 502] on icon at bounding box center [739, 602] width 14 height 14
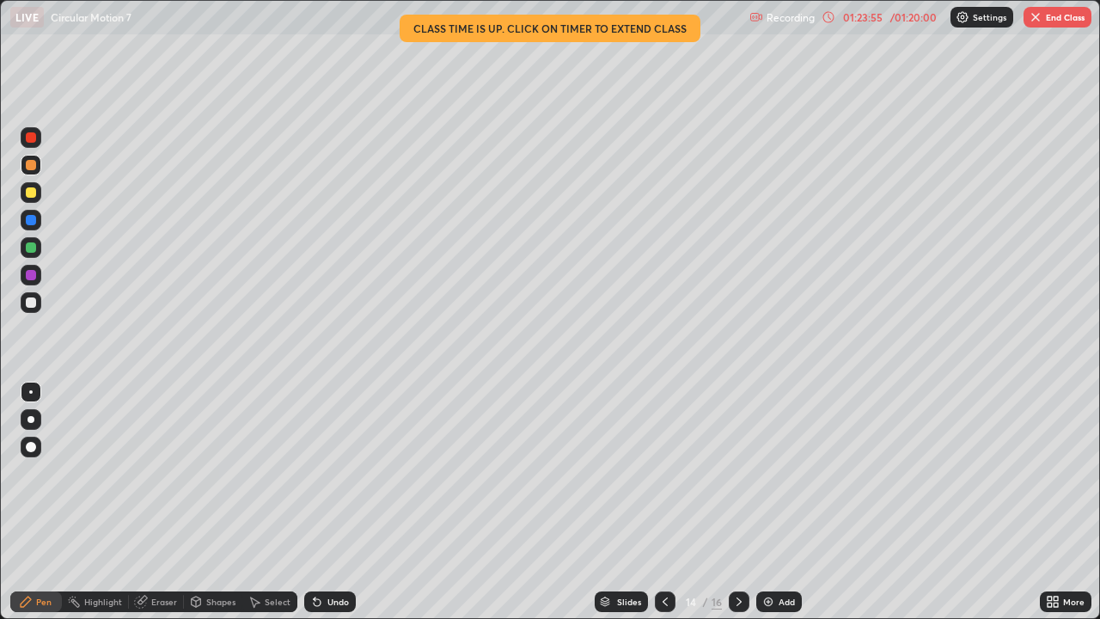
click at [730, 502] on div at bounding box center [739, 601] width 21 height 21
click at [732, 502] on icon at bounding box center [739, 602] width 14 height 14
click at [671, 502] on div at bounding box center [665, 601] width 21 height 21
click at [746, 502] on div at bounding box center [739, 601] width 21 height 21
click at [736, 502] on icon at bounding box center [739, 602] width 14 height 14
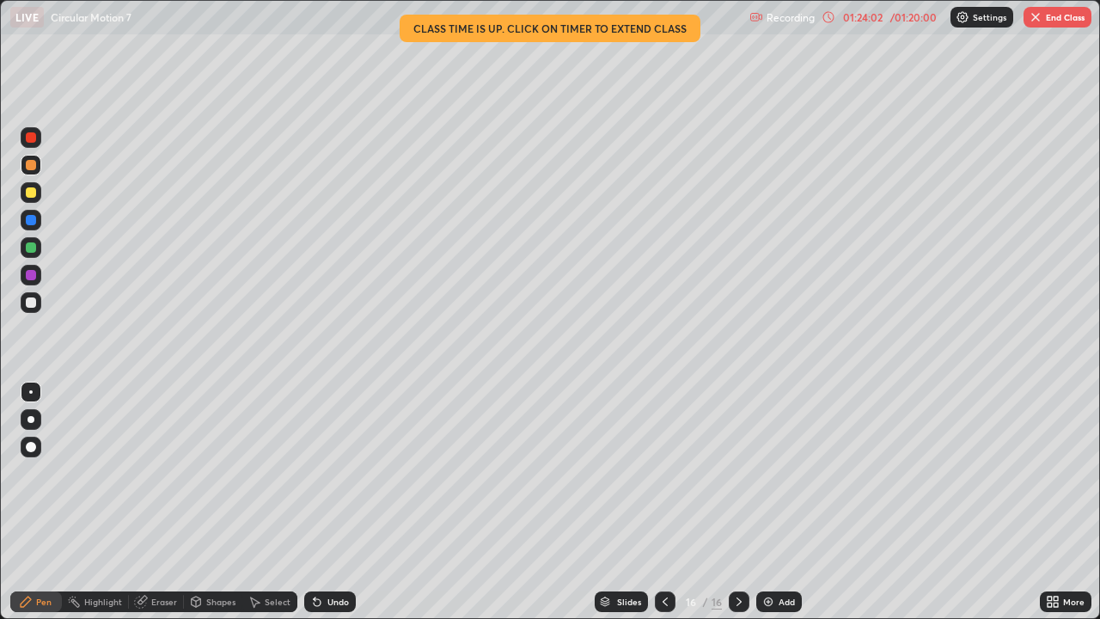
click at [663, 502] on icon at bounding box center [665, 602] width 14 height 14
click at [661, 502] on icon at bounding box center [665, 602] width 14 height 14
click at [663, 502] on icon at bounding box center [665, 602] width 14 height 14
click at [662, 502] on icon at bounding box center [665, 602] width 14 height 14
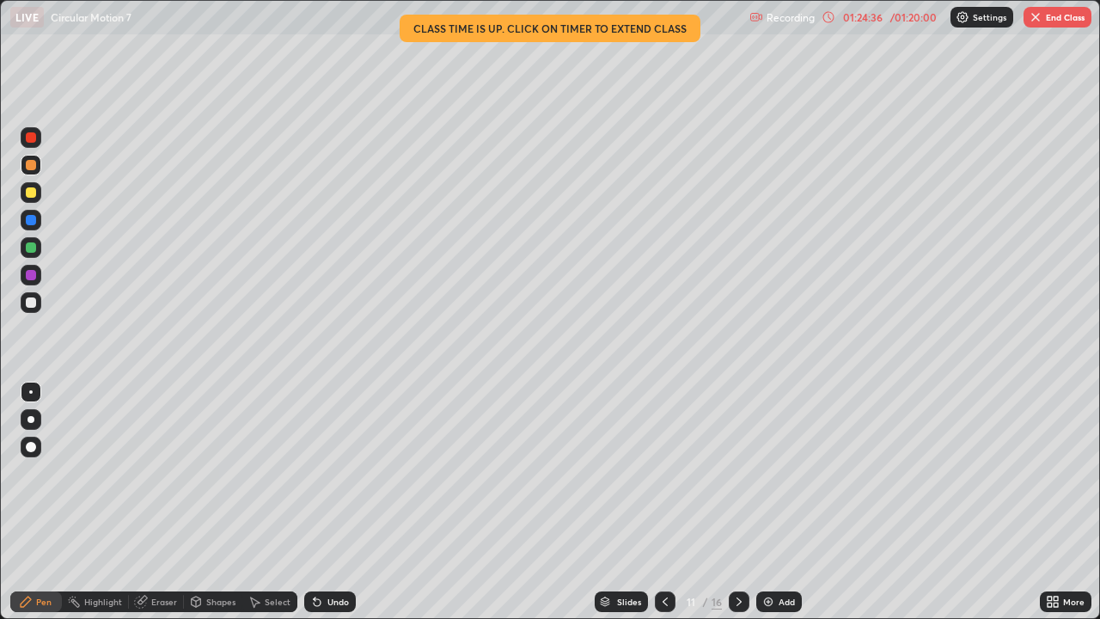
click at [663, 502] on icon at bounding box center [665, 602] width 14 height 14
click at [658, 502] on icon at bounding box center [665, 602] width 14 height 14
click at [737, 502] on icon at bounding box center [739, 602] width 14 height 14
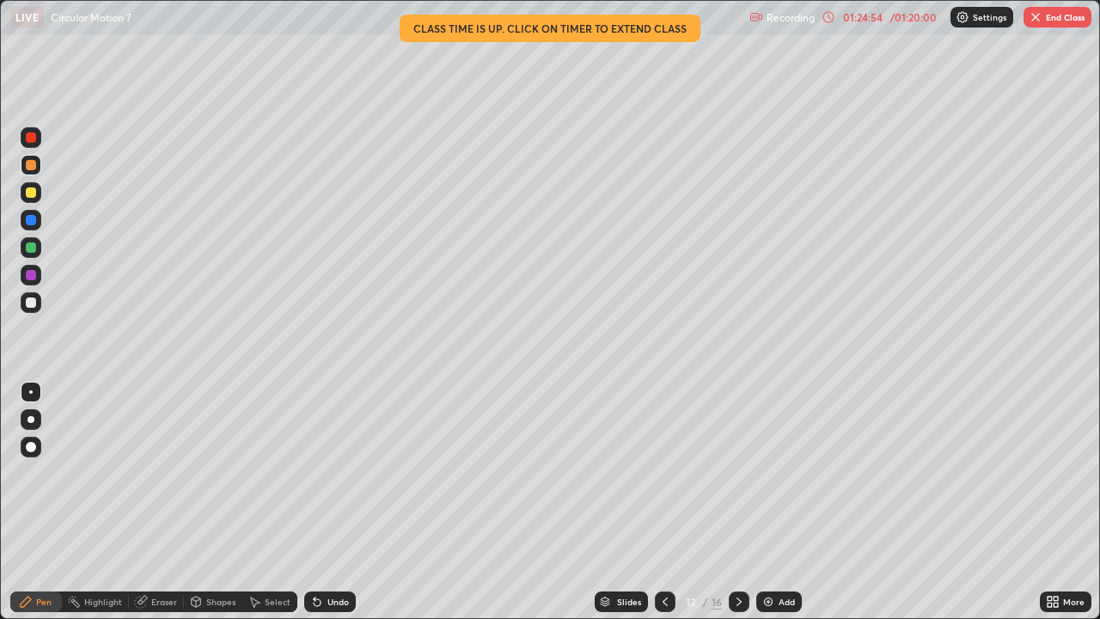
click at [737, 502] on icon at bounding box center [739, 602] width 14 height 14
click at [737, 502] on icon at bounding box center [738, 601] width 5 height 9
click at [736, 502] on icon at bounding box center [739, 602] width 14 height 14
click at [1065, 14] on button "End Class" at bounding box center [1057, 17] width 68 height 21
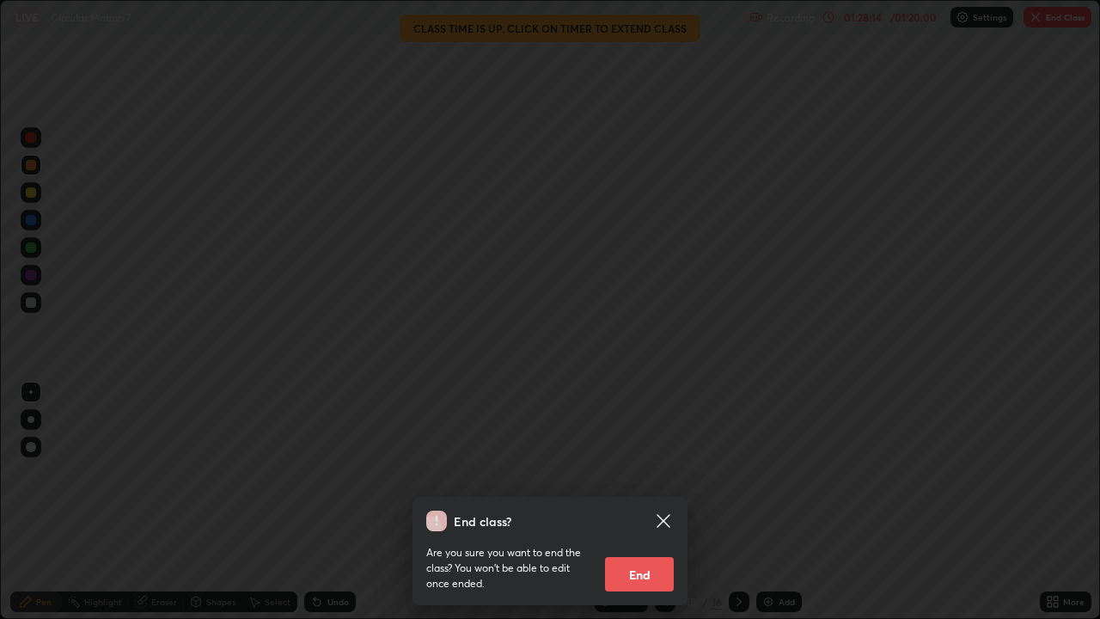
click at [656, 502] on button "End" at bounding box center [639, 574] width 69 height 34
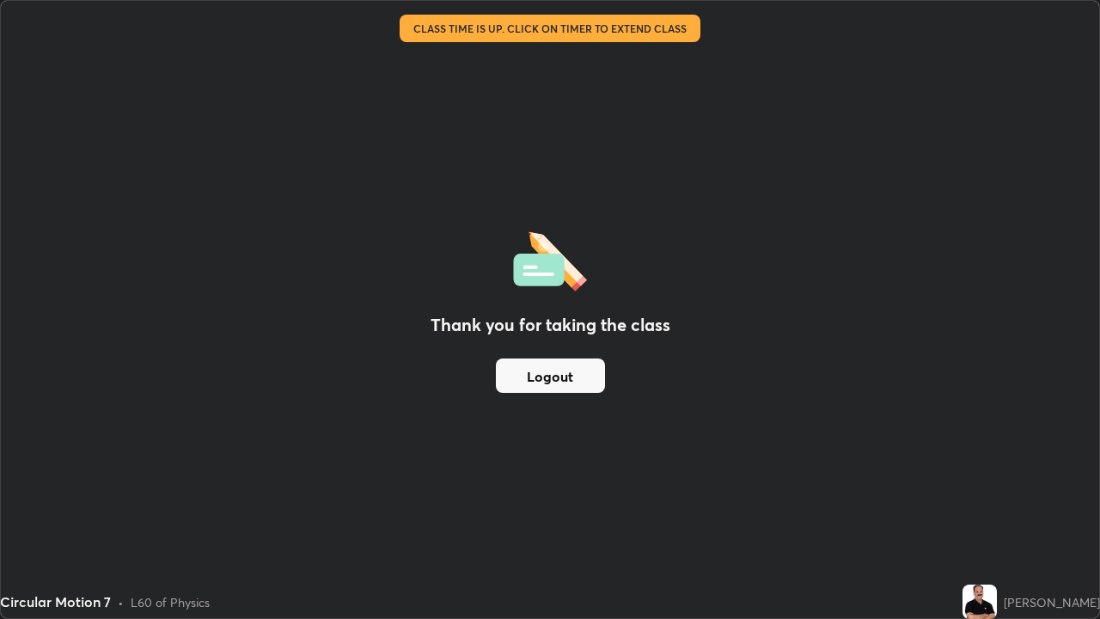
click at [572, 362] on button "Logout" at bounding box center [550, 375] width 109 height 34
click at [560, 376] on button "Logout" at bounding box center [550, 375] width 109 height 34
